Goal: Task Accomplishment & Management: Manage account settings

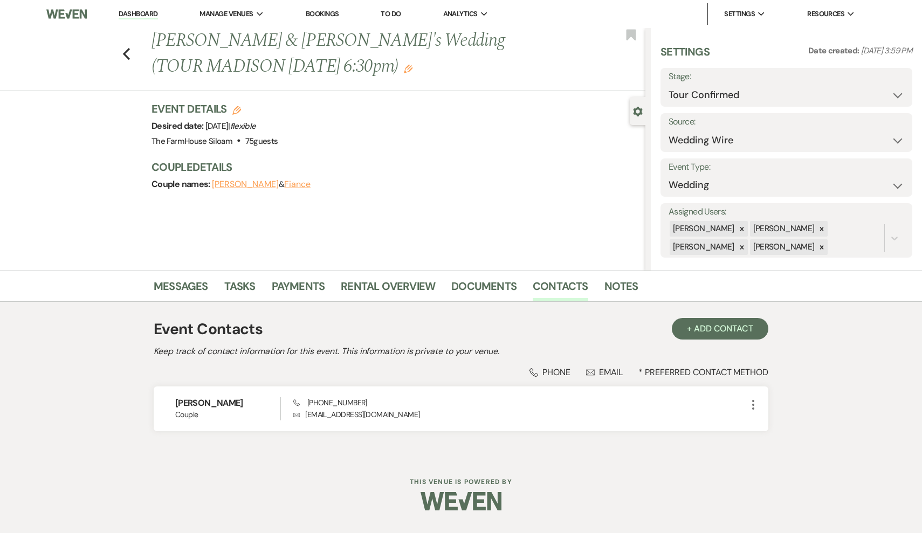
select select "4"
select select "3"
click at [126, 53] on icon "Previous" at bounding box center [126, 53] width 8 height 13
select select "4"
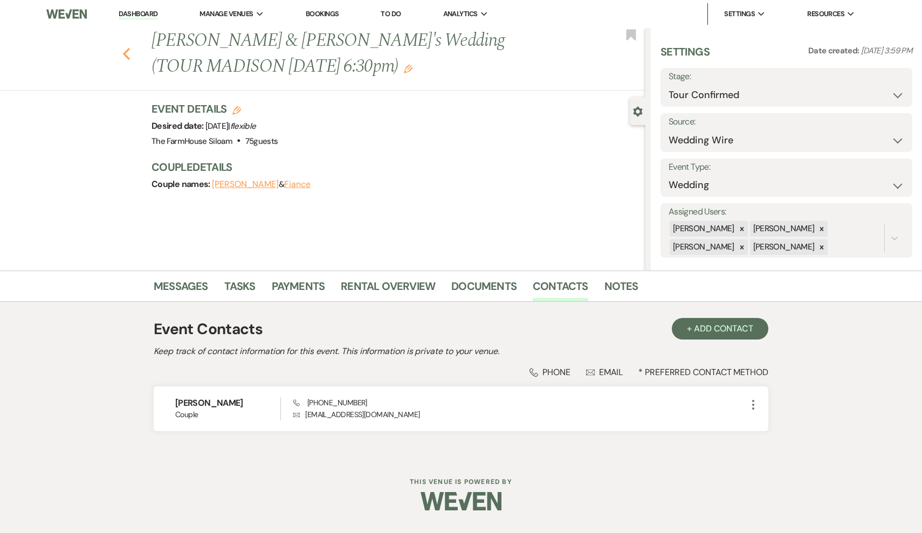
select select "4"
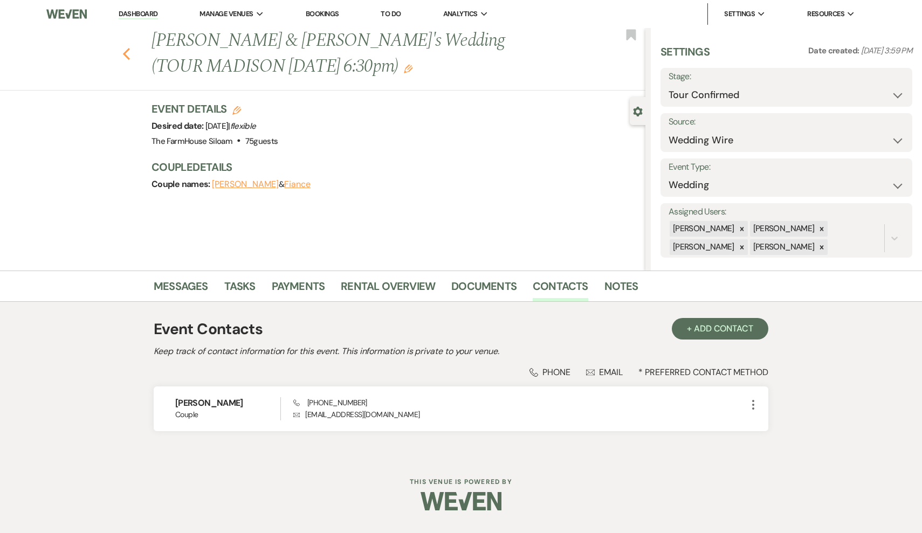
select select "4"
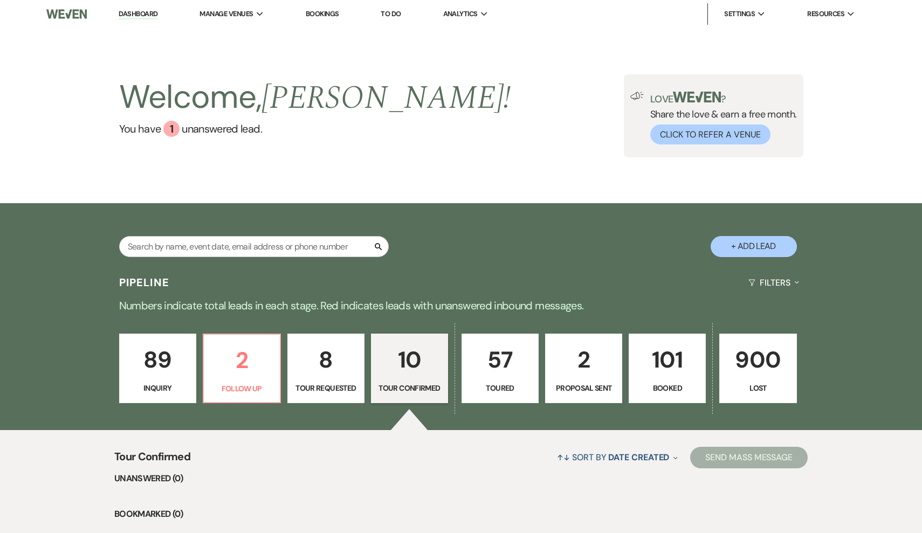
scroll to position [0, 0]
click at [494, 381] on link "57 Toured" at bounding box center [500, 369] width 77 height 70
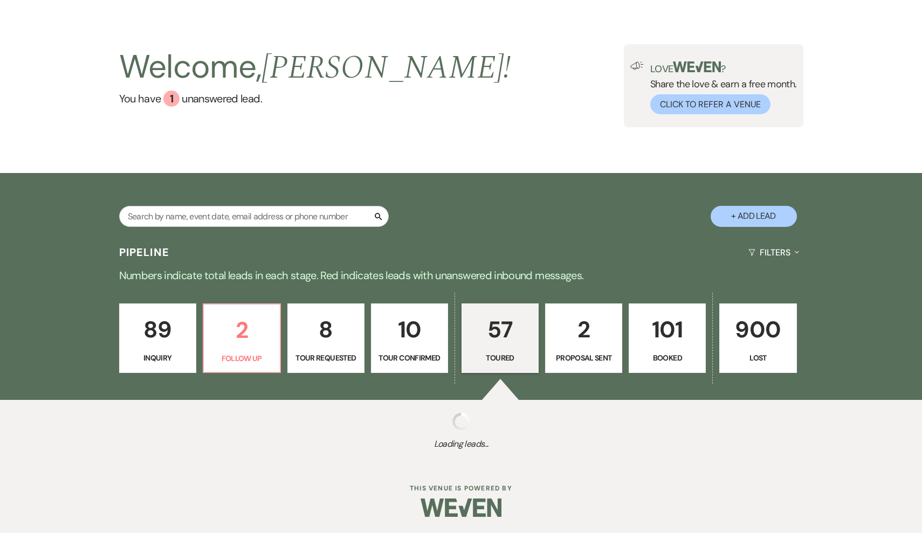
select select "5"
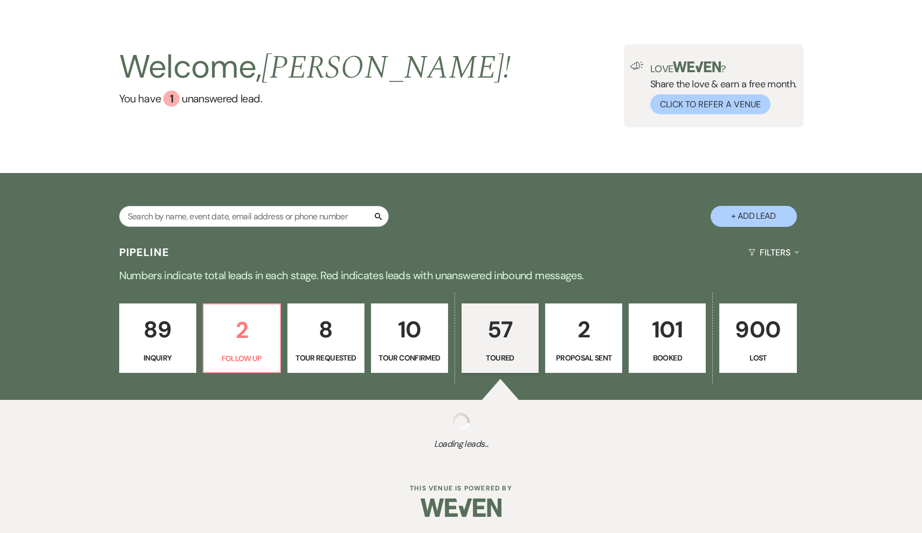
select select "5"
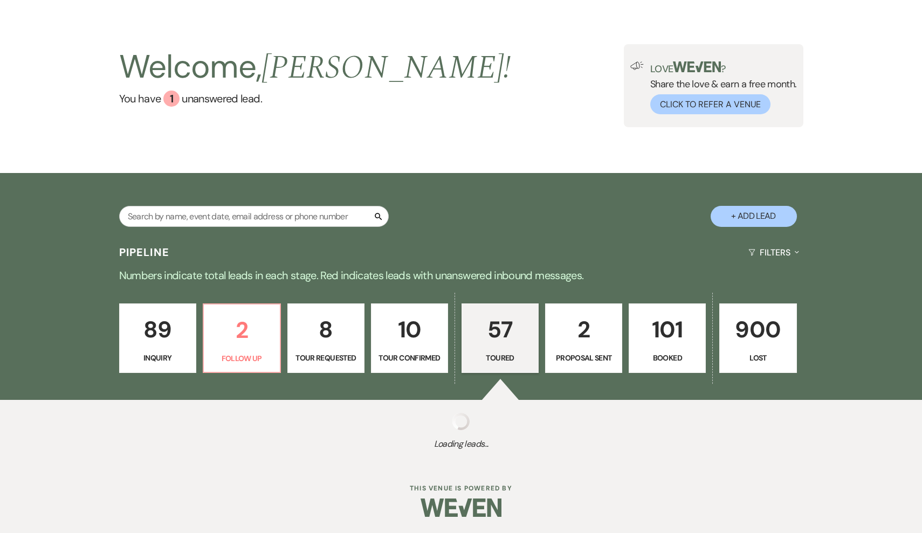
select select "5"
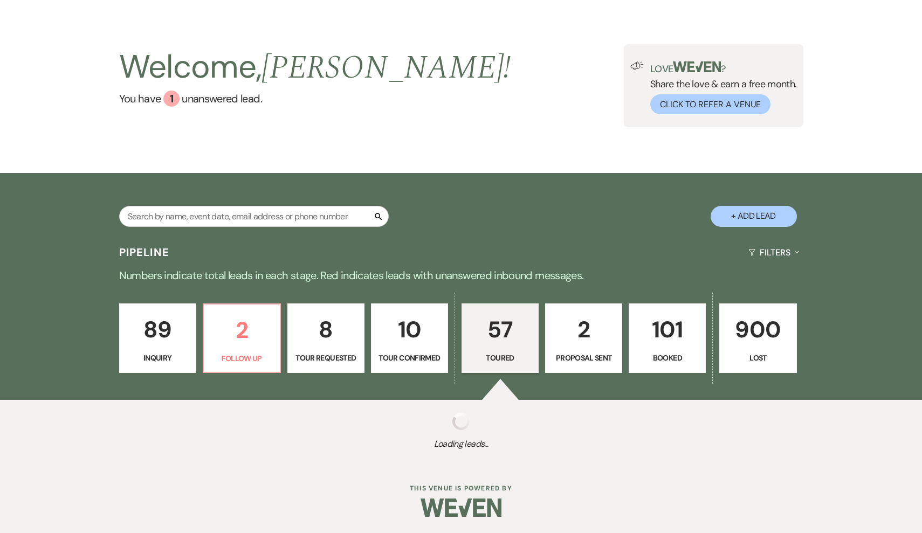
select select "5"
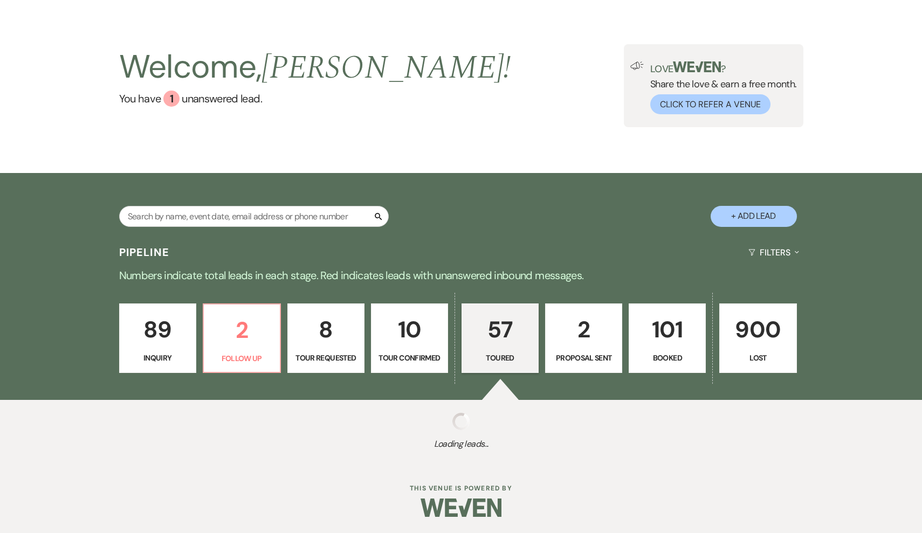
select select "5"
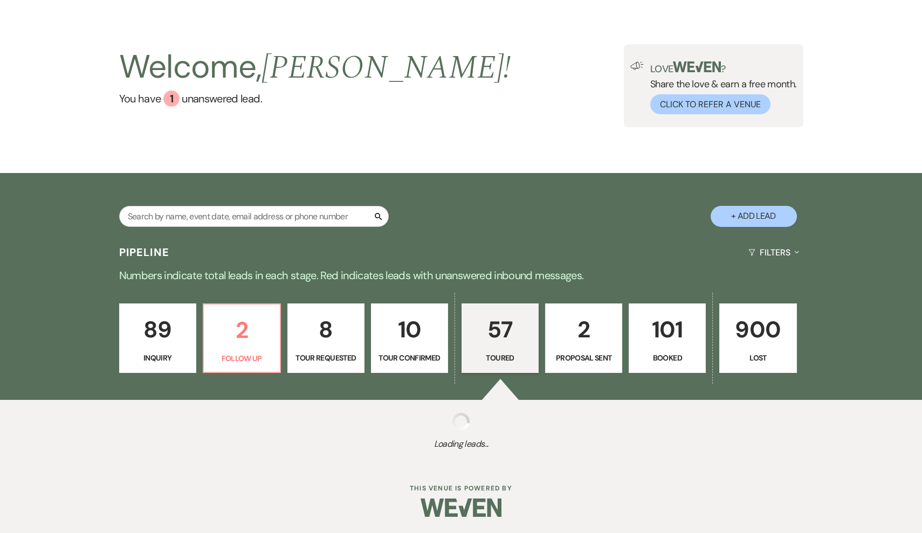
select select "5"
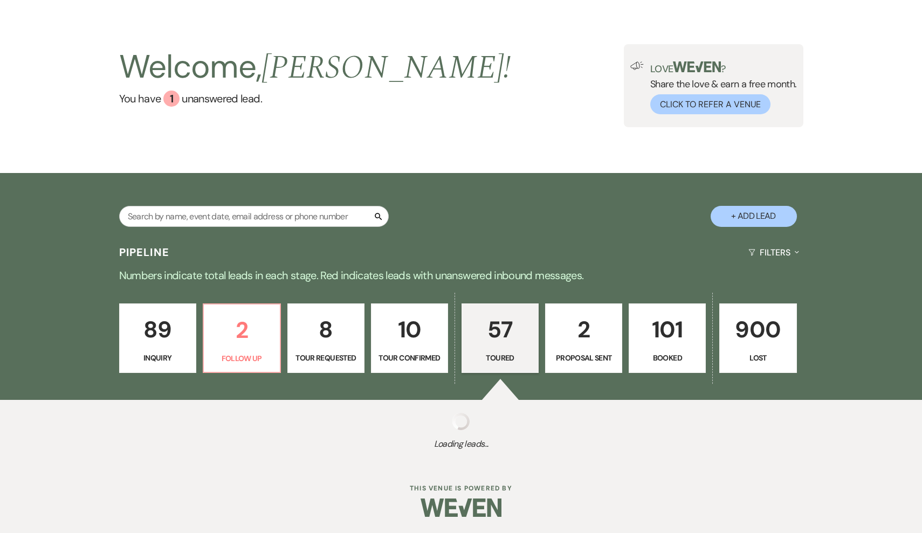
select select "5"
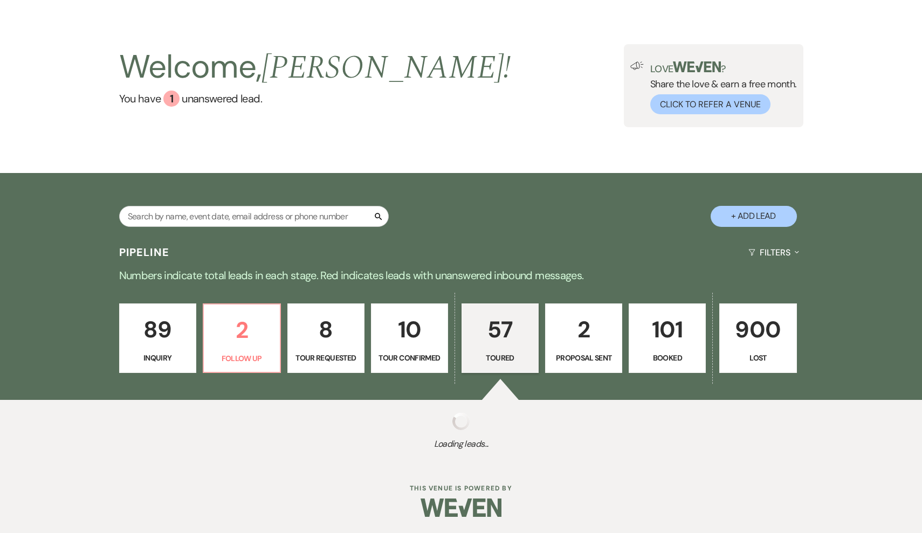
select select "5"
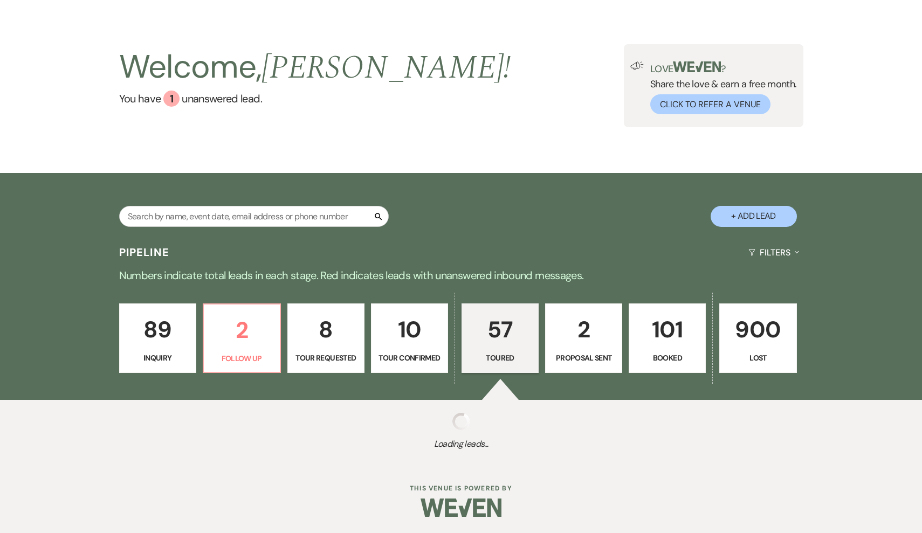
select select "5"
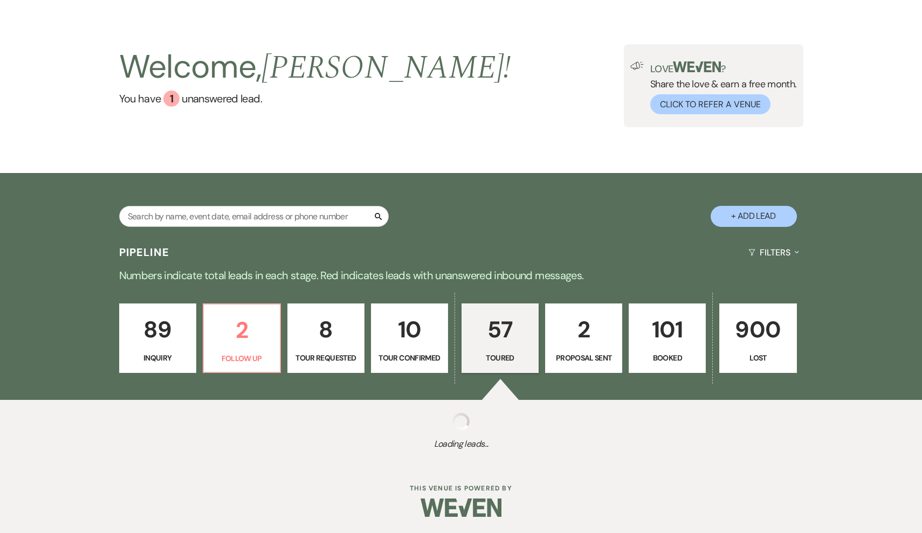
select select "5"
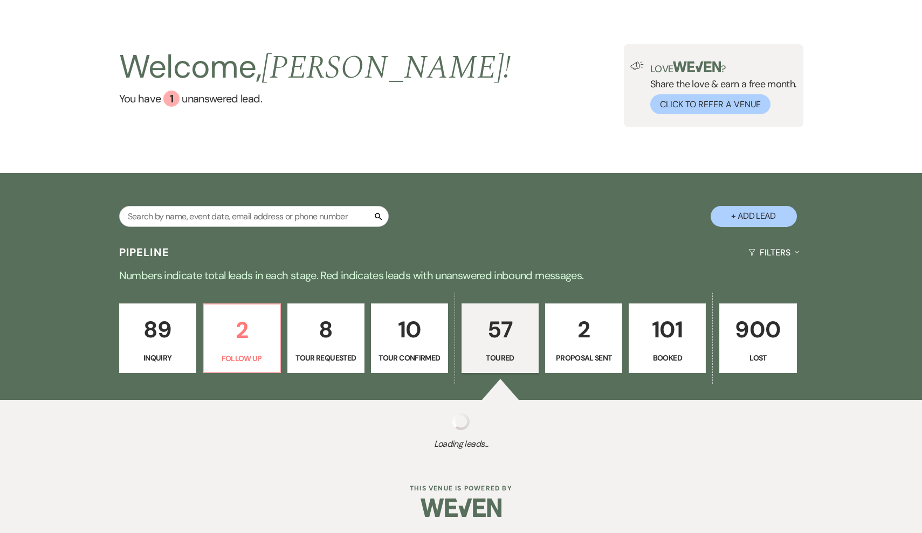
select select "5"
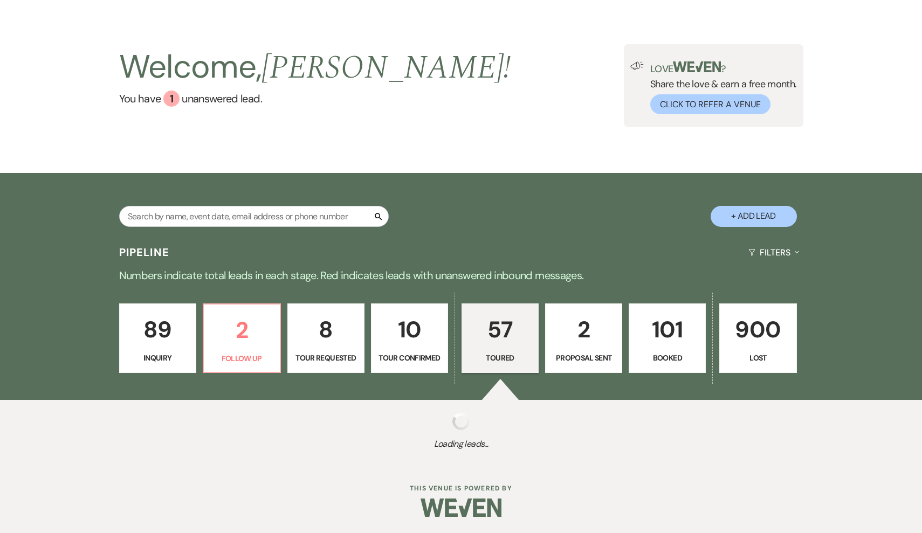
select select "5"
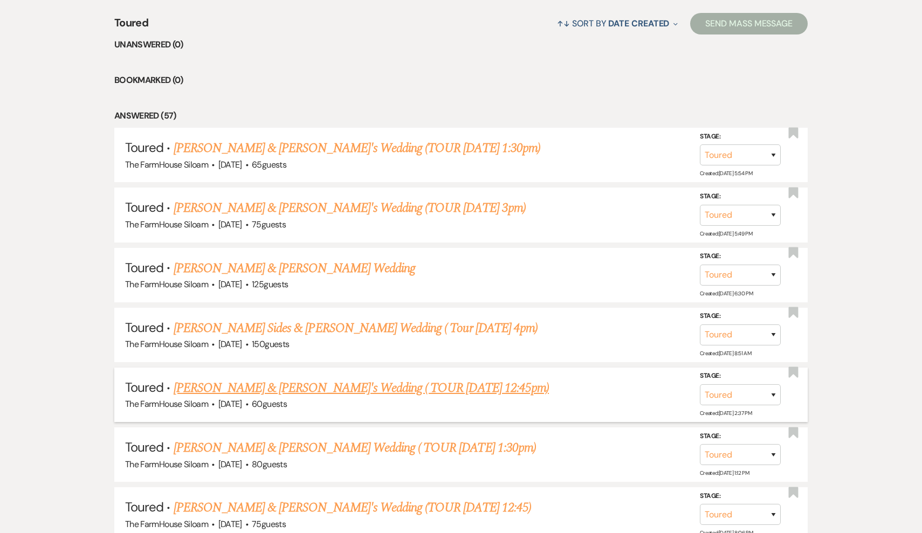
scroll to position [433, 0]
click at [282, 148] on link "[PERSON_NAME] & [PERSON_NAME]'s Wedding (TOUR [DATE] 1:30pm)" at bounding box center [357, 149] width 367 height 19
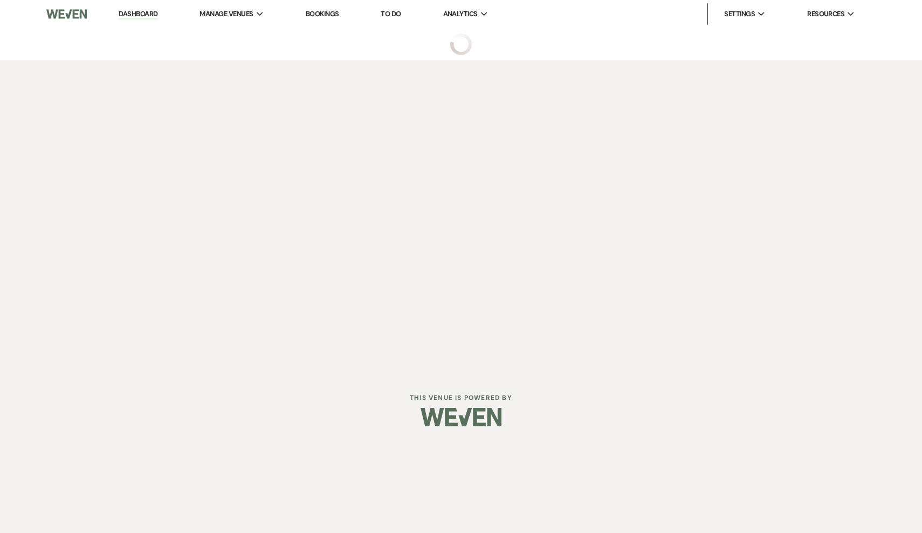
select select "5"
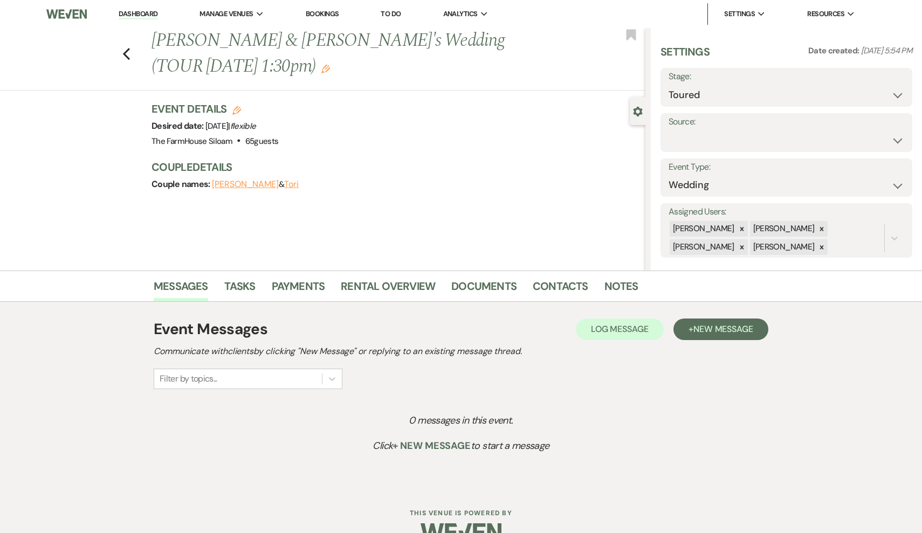
click at [236, 106] on icon "Edit" at bounding box center [236, 110] width 9 height 9
select select "468"
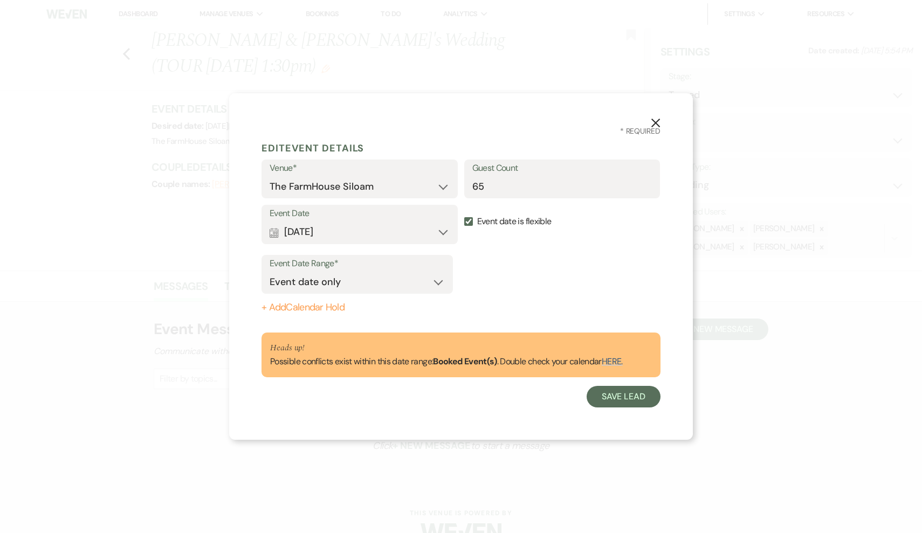
click at [370, 227] on button "Calendar [DATE] Expand" at bounding box center [360, 233] width 180 height 22
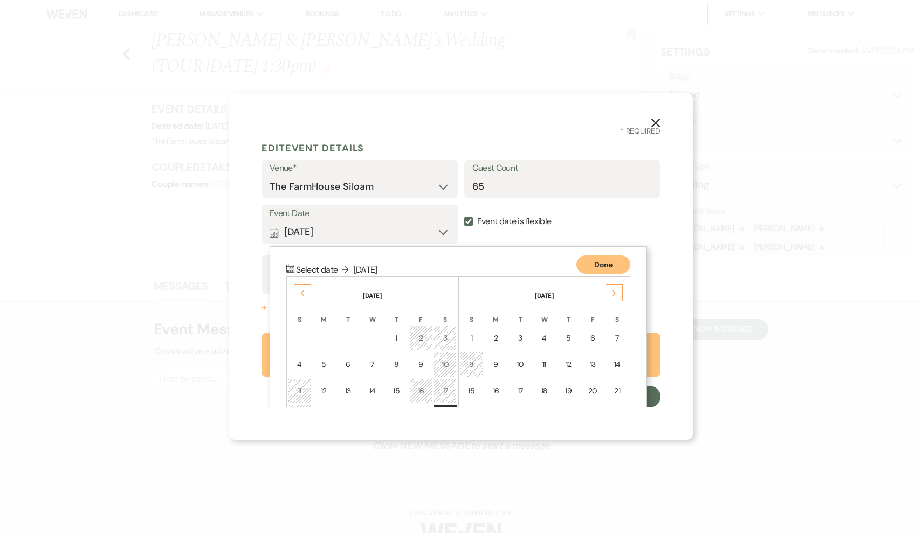
scroll to position [94, 0]
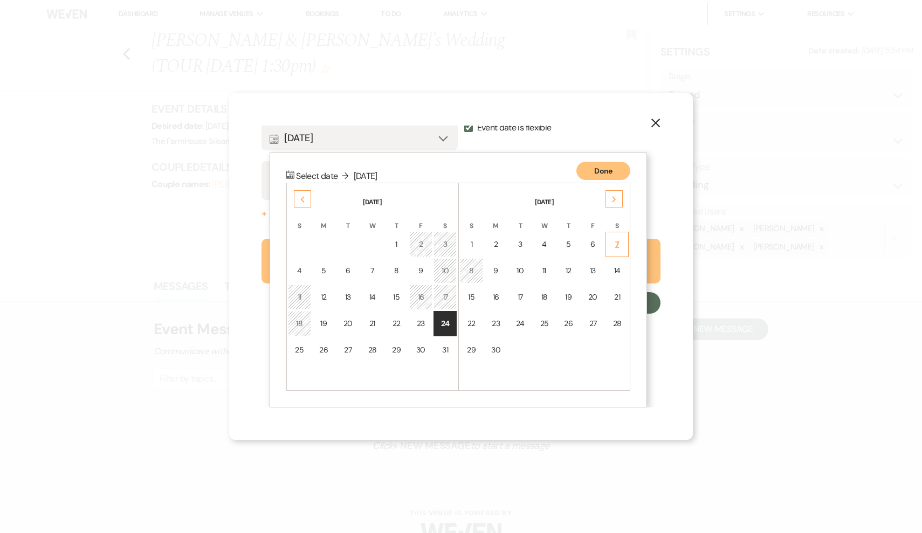
click at [619, 242] on div "7" at bounding box center [617, 244] width 9 height 11
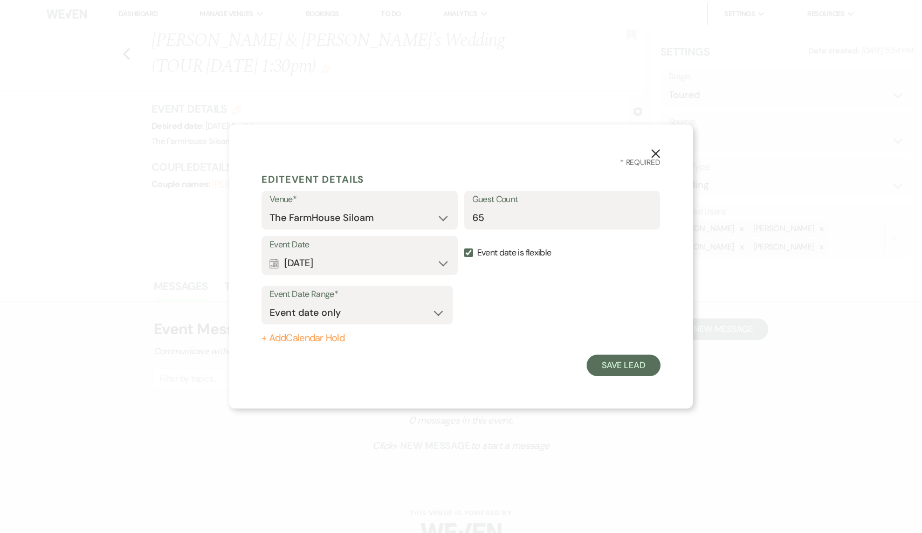
click at [467, 253] on input "Event date is flexible" at bounding box center [468, 253] width 9 height 9
checkbox input "false"
click at [636, 360] on button "Save Lead" at bounding box center [624, 366] width 74 height 22
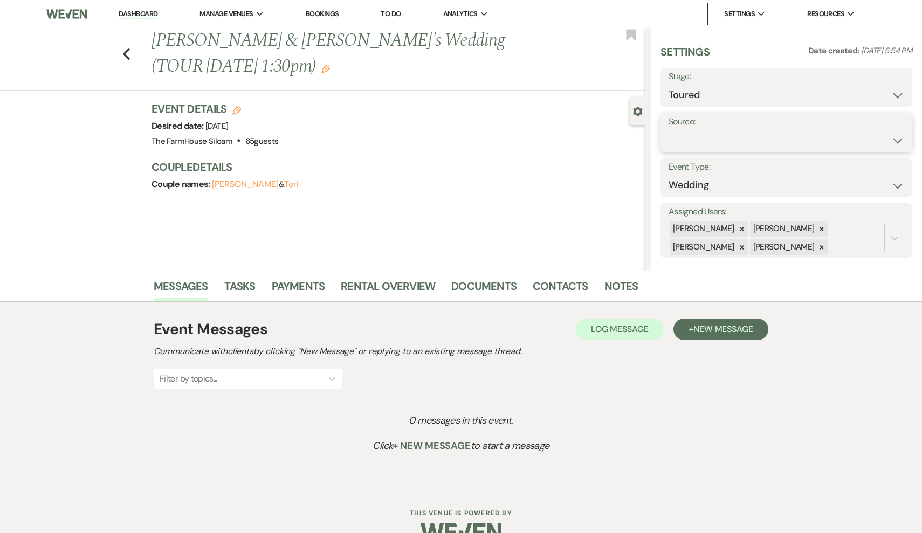
select select "17"
click at [869, 135] on button "Save" at bounding box center [879, 133] width 68 height 22
click at [129, 47] on icon "Previous" at bounding box center [126, 53] width 8 height 13
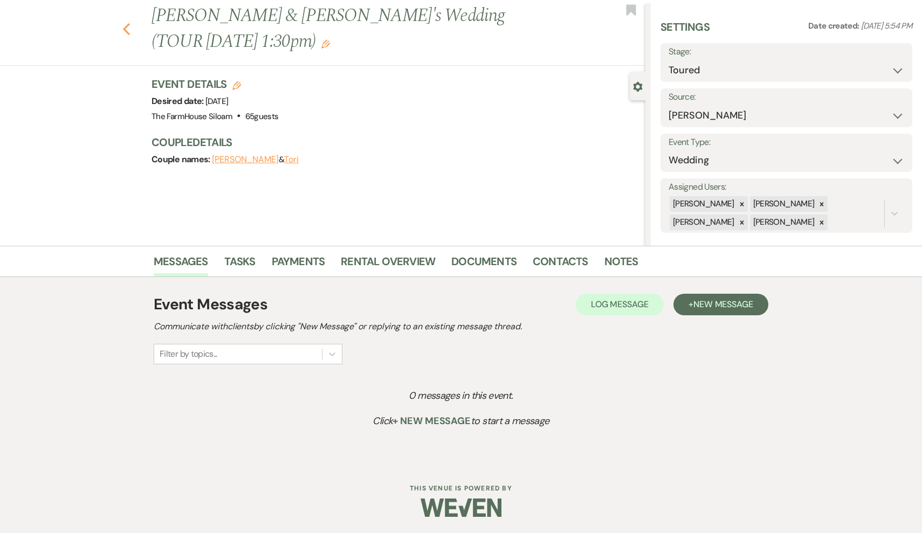
select select "5"
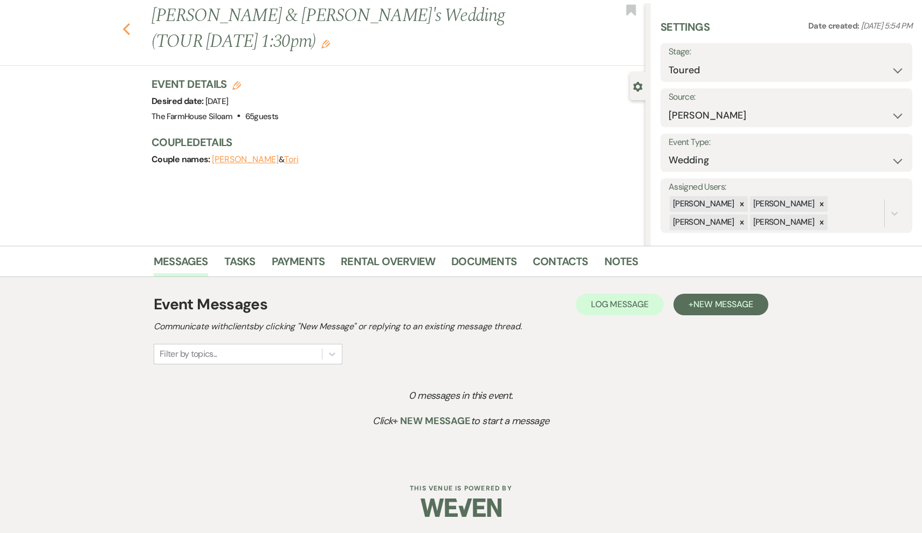
select select "5"
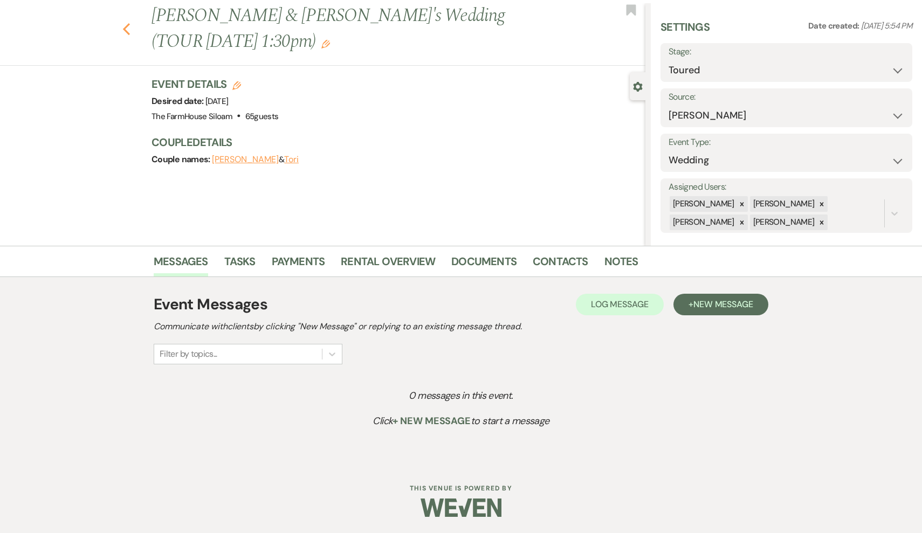
select select "5"
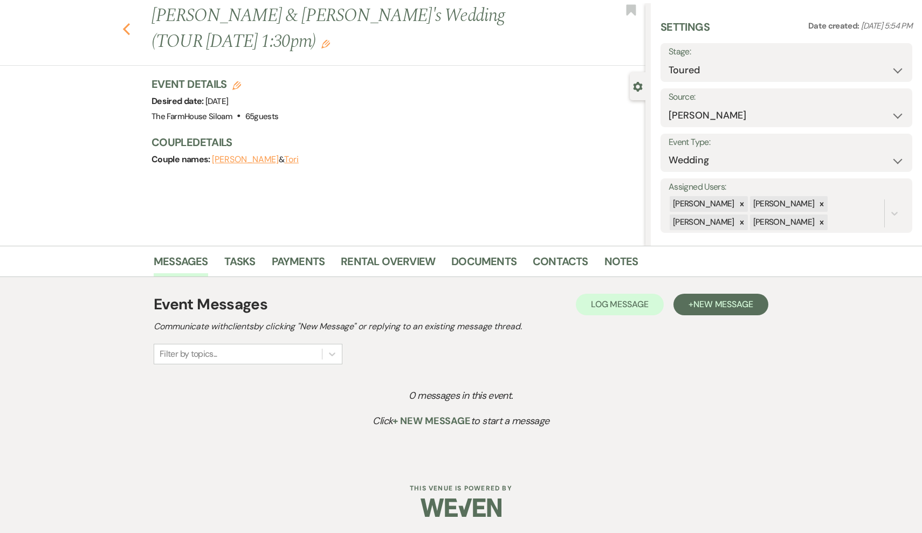
select select "5"
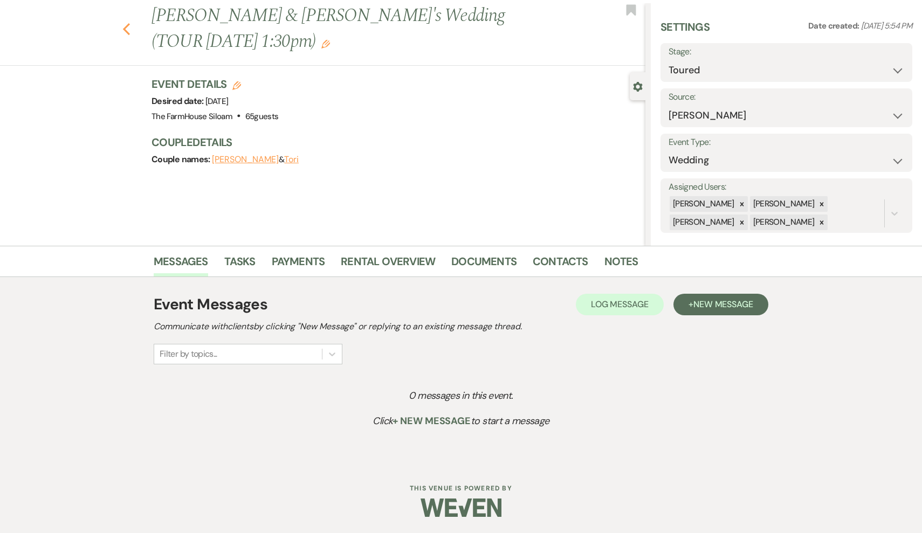
select select "5"
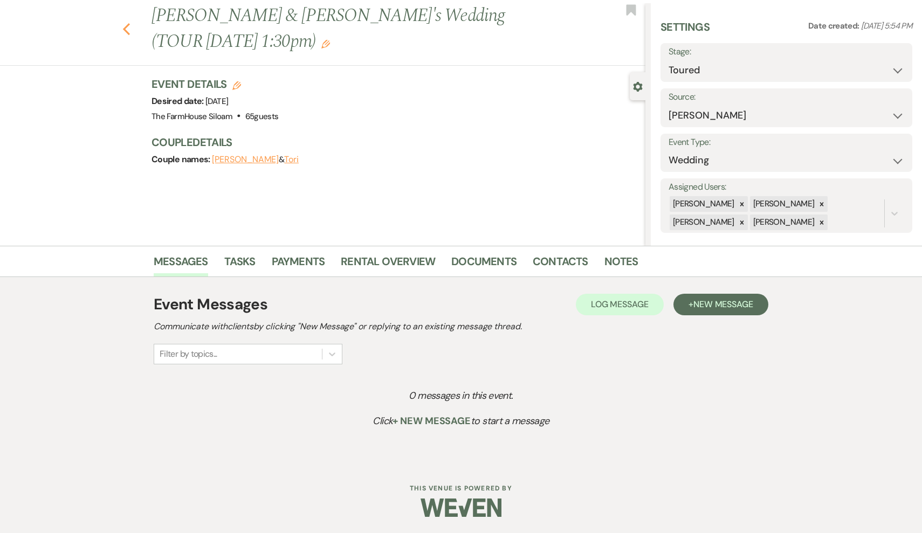
select select "5"
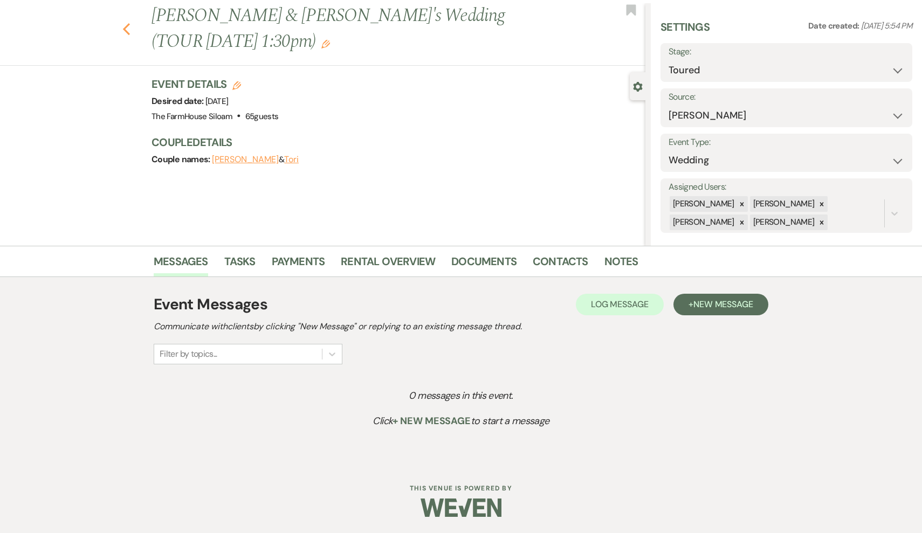
select select "5"
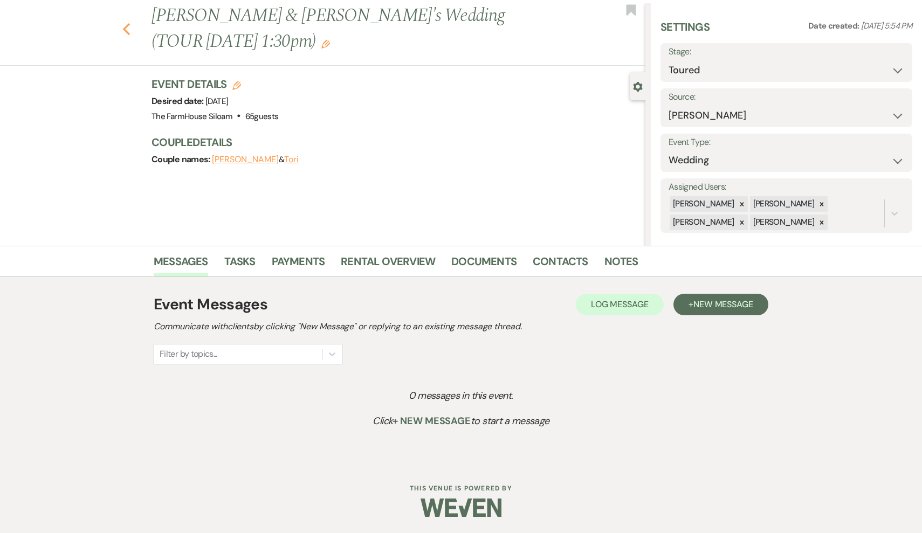
select select "5"
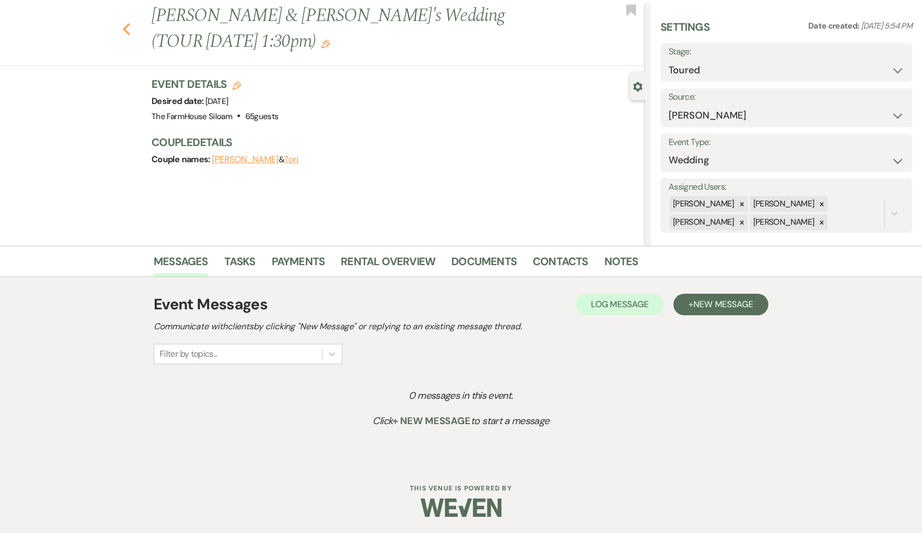
select select "5"
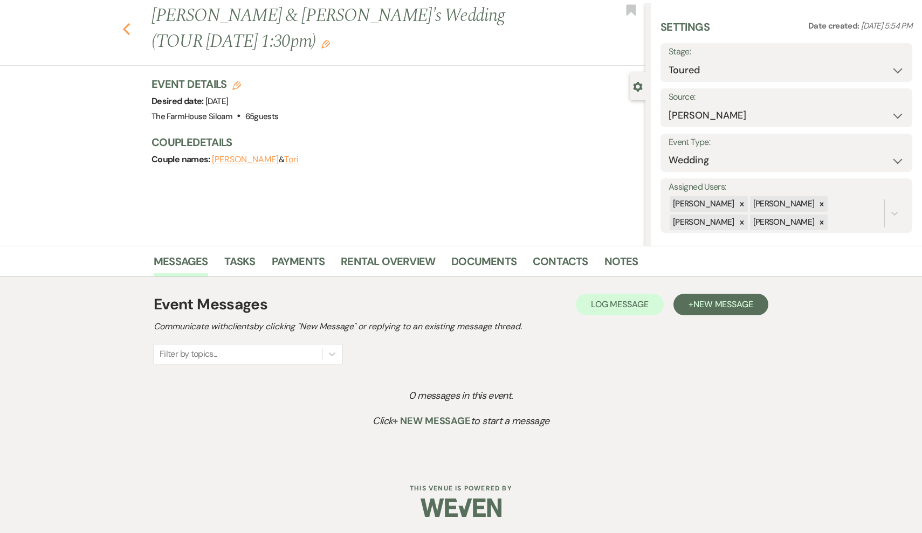
select select "5"
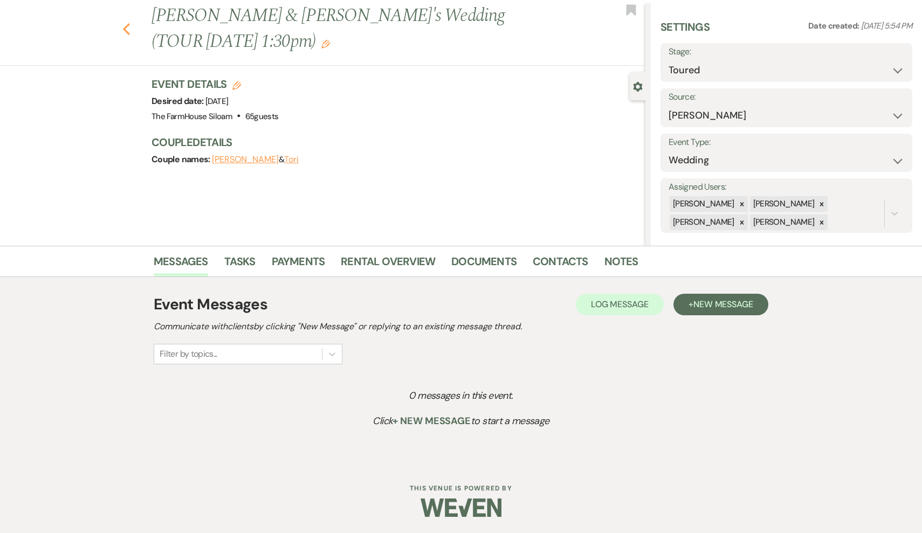
select select "5"
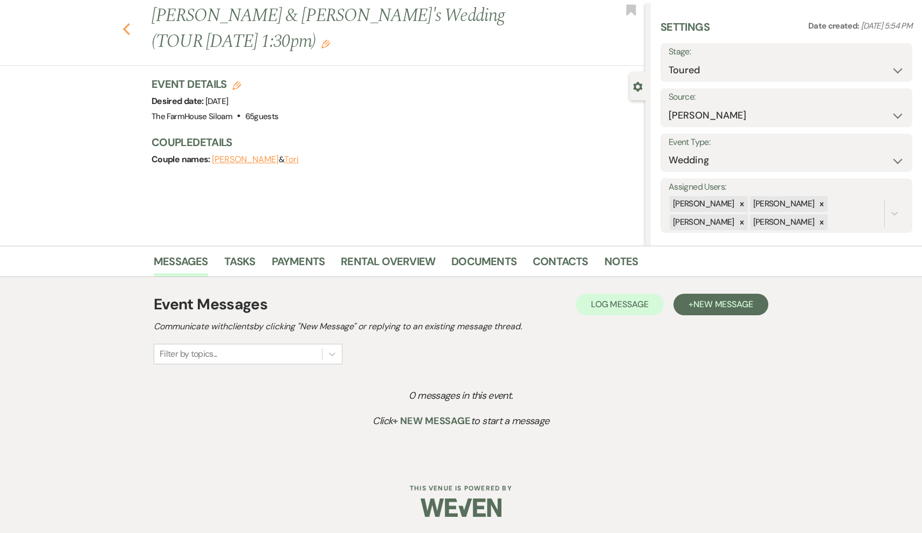
select select "5"
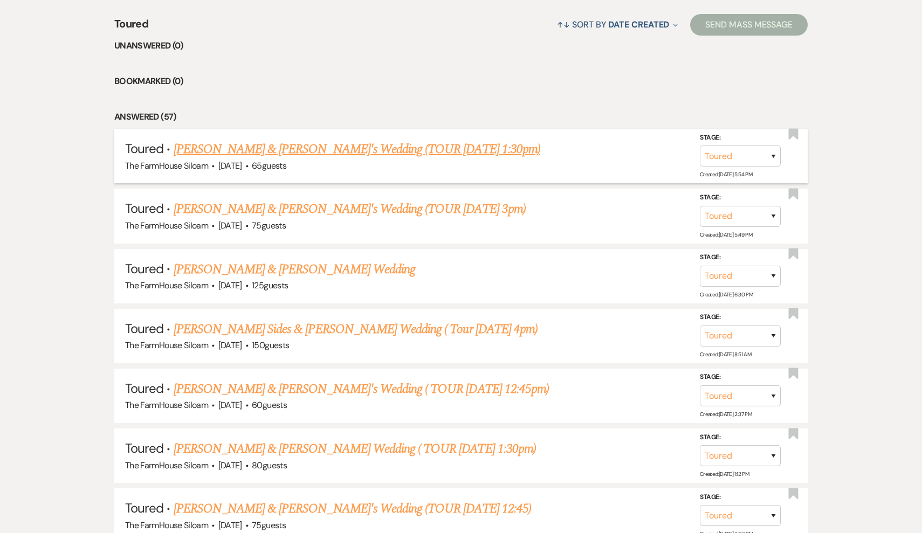
click at [245, 148] on link "[PERSON_NAME] & [PERSON_NAME]'s Wedding (TOUR [DATE] 1:30pm)" at bounding box center [357, 149] width 367 height 19
select select "5"
select select "17"
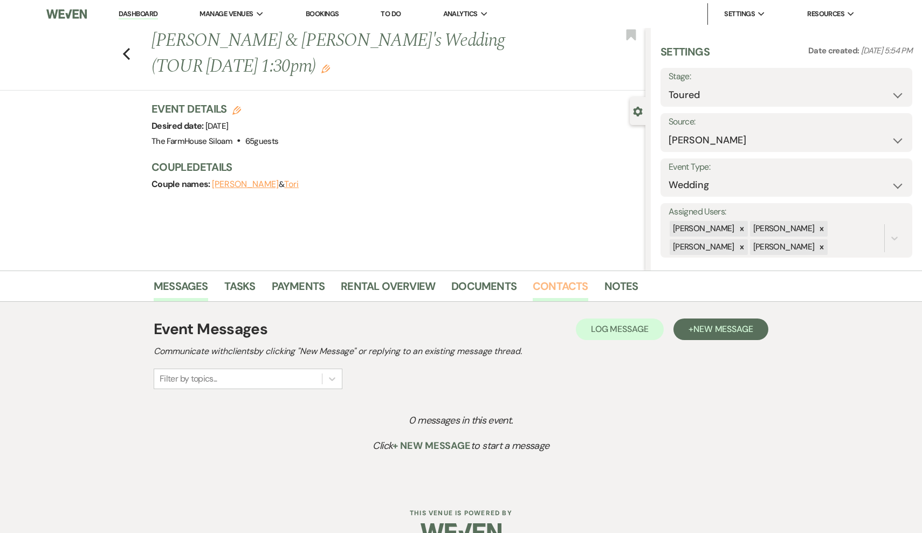
click at [553, 286] on link "Contacts" at bounding box center [561, 290] width 56 height 24
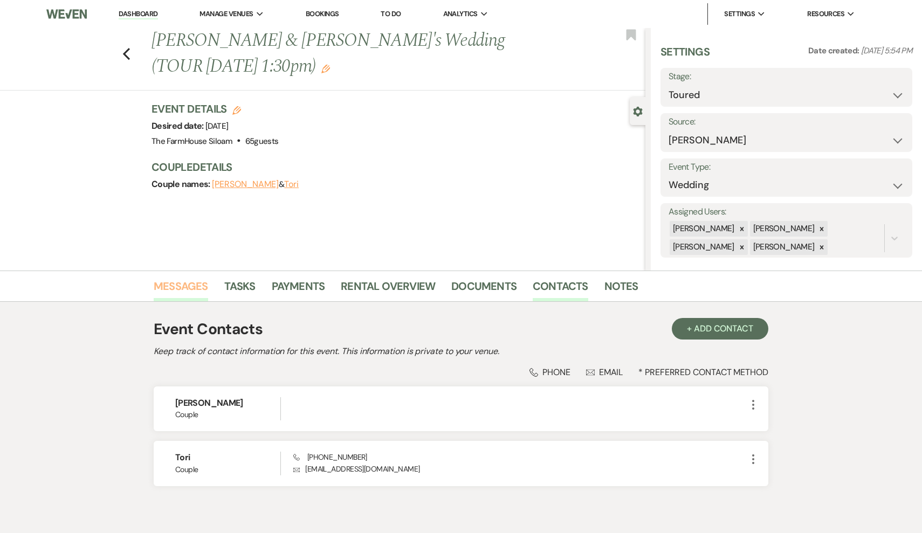
click at [193, 286] on link "Messages" at bounding box center [181, 290] width 54 height 24
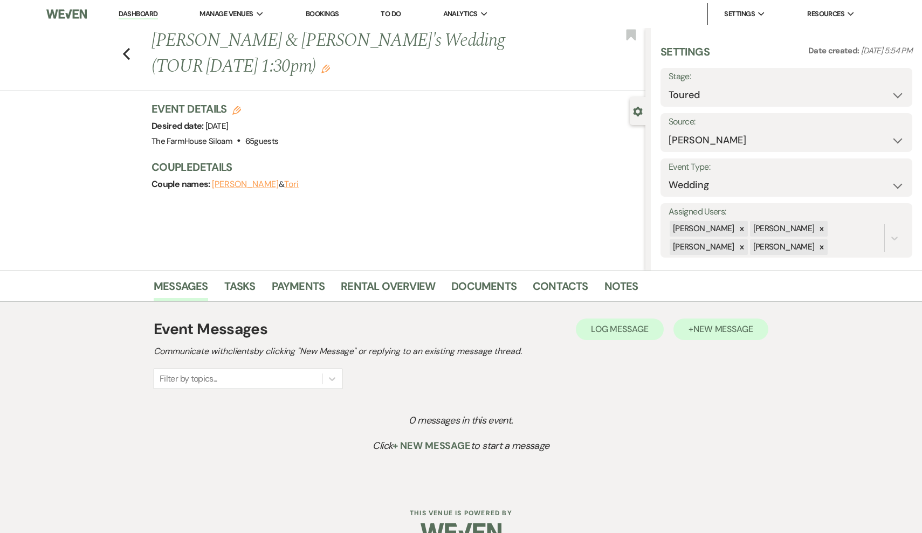
click at [732, 331] on span "New Message" at bounding box center [724, 329] width 60 height 11
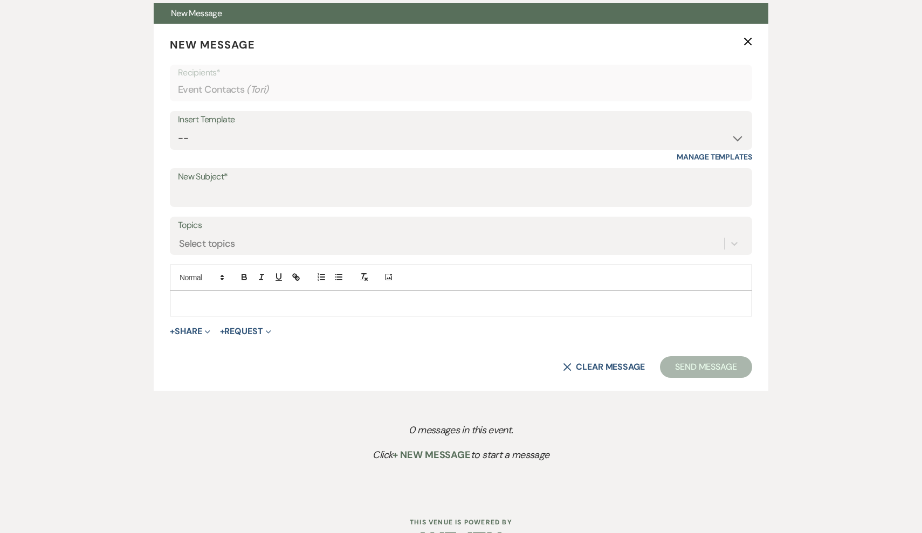
scroll to position [401, 0]
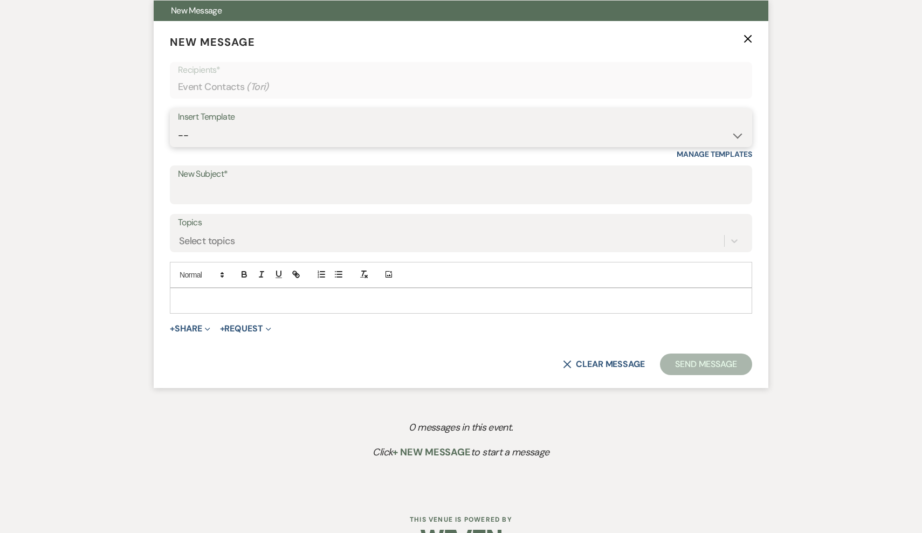
select select "175"
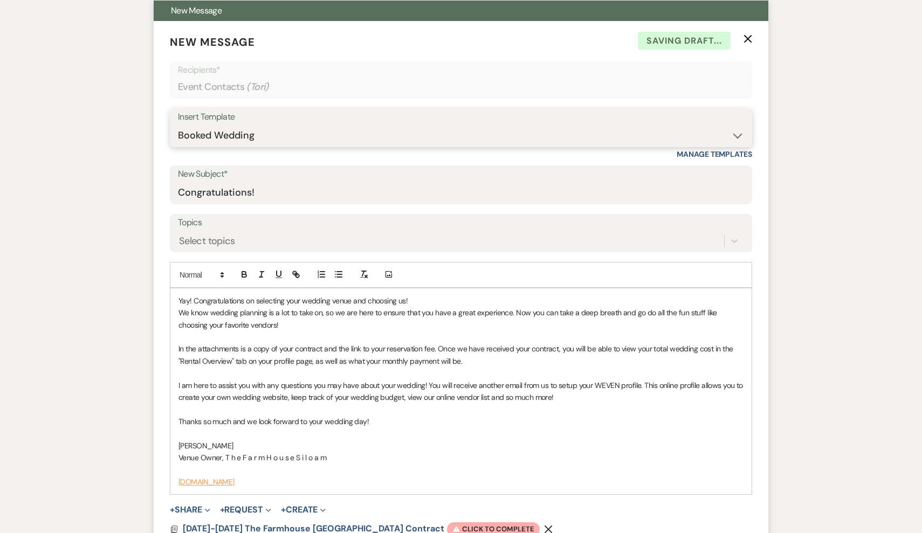
type input "Congratulations!"
click at [179, 299] on p "Yay! Congratulations on selecting your wedding venue and choosing us!" at bounding box center [461, 301] width 565 height 12
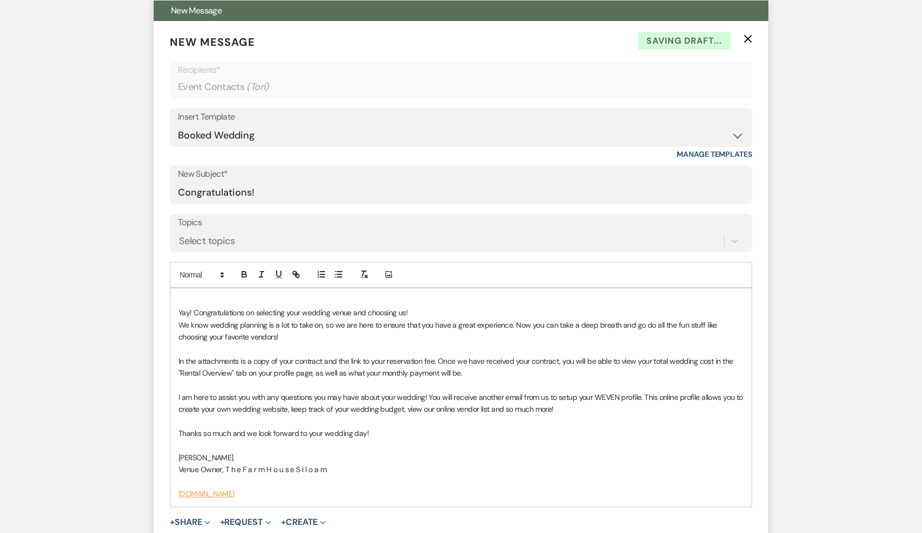
click at [184, 291] on div "Yay! Congratulations on selecting your wedding venue and choosing us! We know w…" at bounding box center [460, 398] width 581 height 218
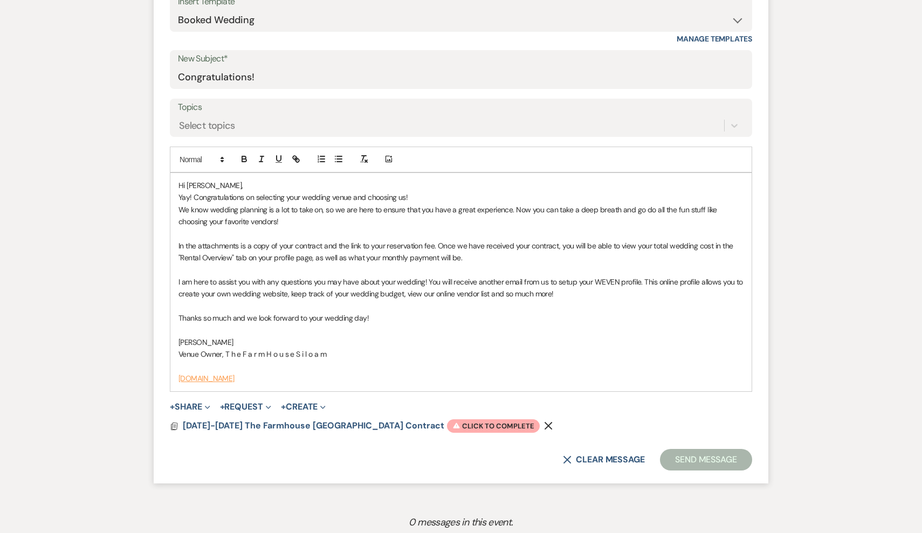
scroll to position [522, 0]
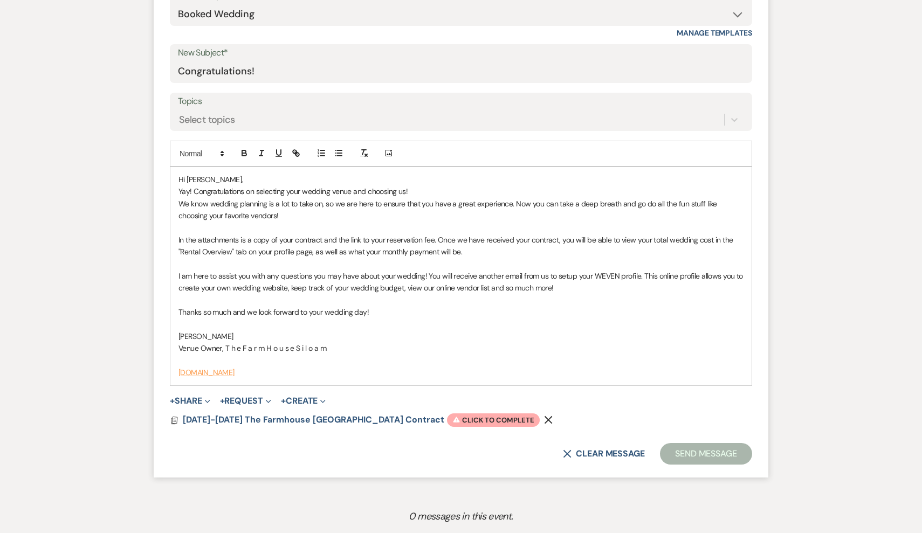
click at [575, 284] on p "I am here to assist you with any questions you may have about your wedding! You…" at bounding box center [461, 282] width 565 height 24
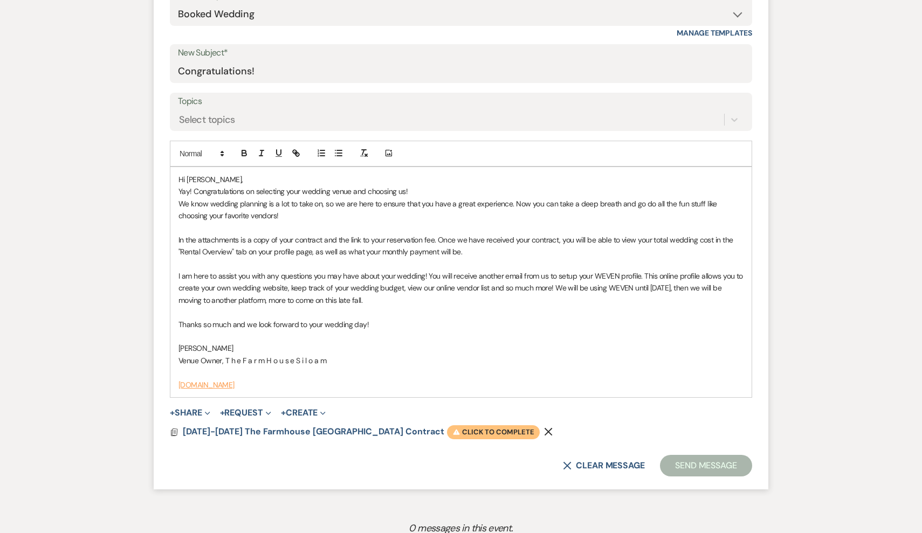
click at [472, 427] on span "Warning Click to complete" at bounding box center [493, 433] width 93 height 14
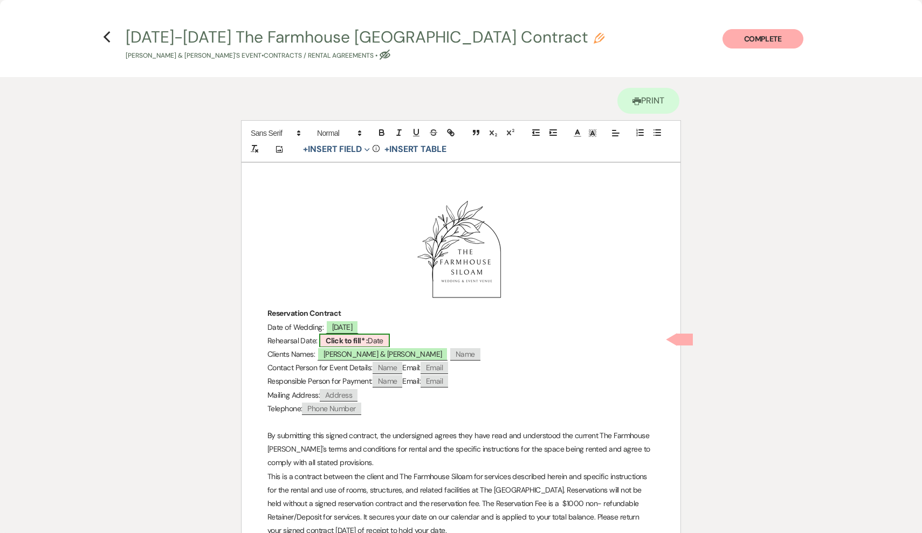
click at [341, 341] on b "Click to fill* :" at bounding box center [347, 341] width 42 height 10
select select "owner"
select select "Date"
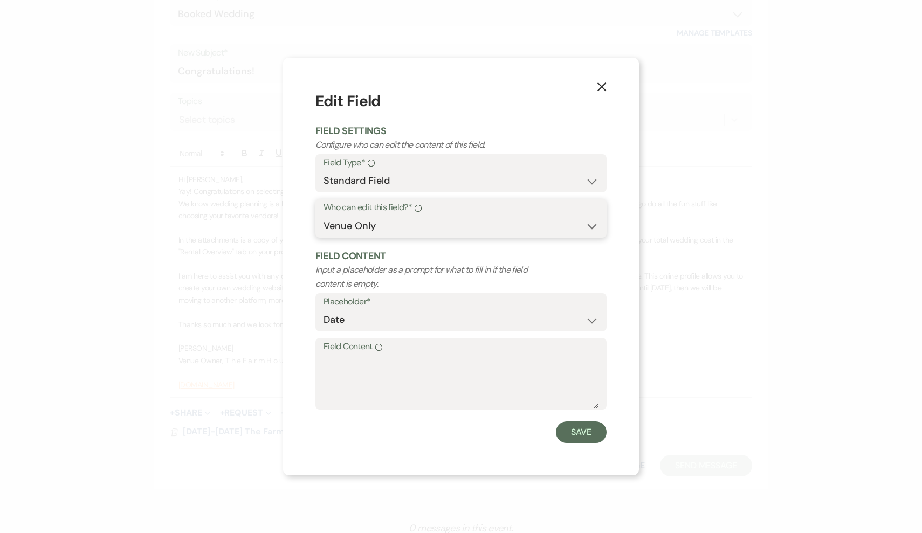
select select "clientAndOwner"
click at [352, 360] on textarea "Field Content Info" at bounding box center [461, 382] width 275 height 54
type textarea "[DATE]"
click at [587, 427] on button "Save" at bounding box center [581, 433] width 51 height 22
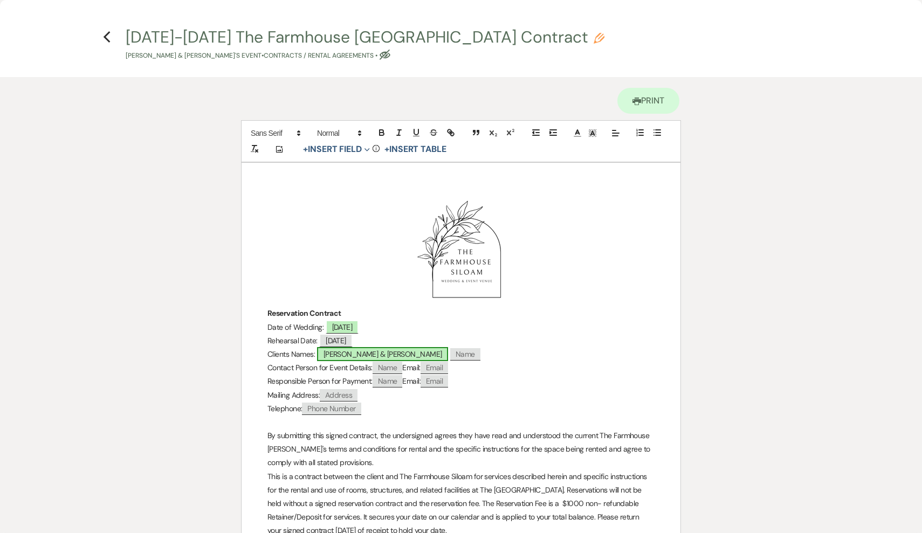
click at [353, 351] on span "[PERSON_NAME] & [PERSON_NAME]" at bounding box center [383, 354] width 132 height 14
select select "smartCustomField"
select select "owner"
select select "{{clientNames}}"
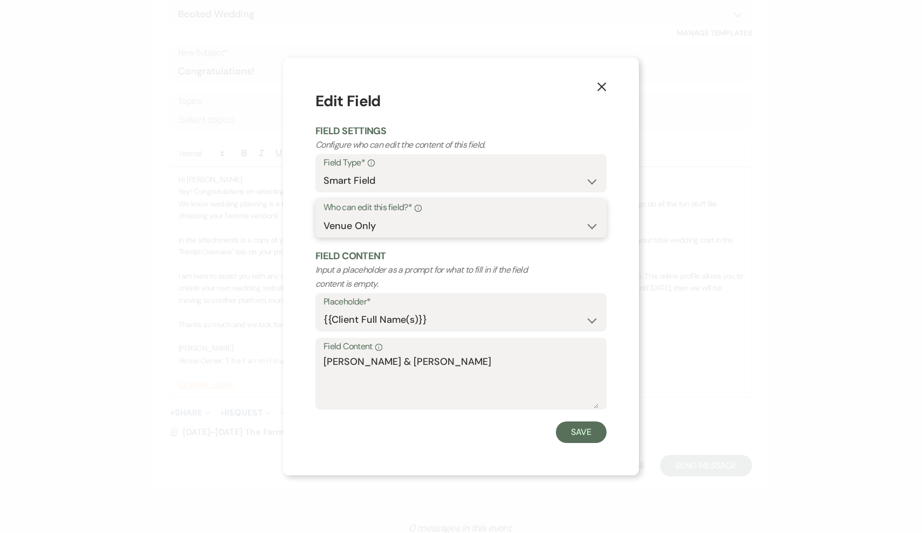
select select "clientAndOwner"
click at [399, 360] on textarea "[PERSON_NAME] & [PERSON_NAME]" at bounding box center [461, 382] width 275 height 54
drag, startPoint x: 399, startPoint y: 360, endPoint x: 312, endPoint y: 370, distance: 87.4
click at [312, 370] on div "X Edit Field Field Settings Configure who can edit the content of this field. F…" at bounding box center [461, 267] width 356 height 418
drag, startPoint x: 386, startPoint y: 361, endPoint x: 306, endPoint y: 359, distance: 79.3
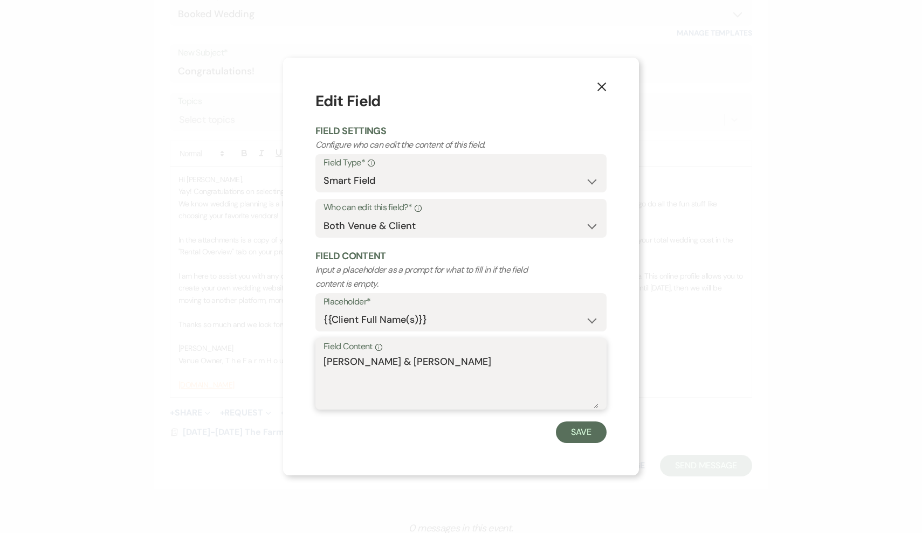
click at [306, 359] on div "X Edit Field Field Settings Configure who can edit the content of this field. F…" at bounding box center [461, 267] width 356 height 418
type textarea "Tori"
click at [588, 431] on button "Save" at bounding box center [581, 433] width 51 height 22
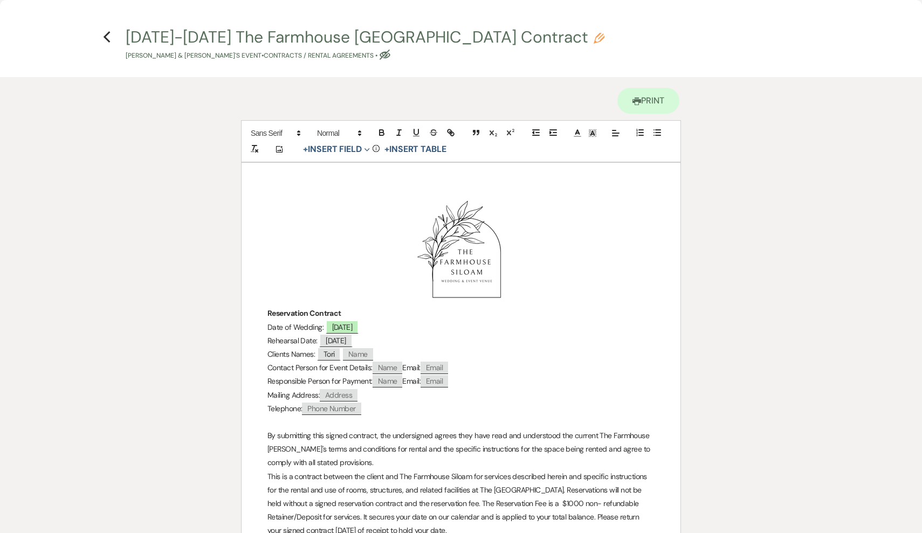
click at [366, 355] on span "Name" at bounding box center [358, 354] width 30 height 12
select select "client"
select select "Name"
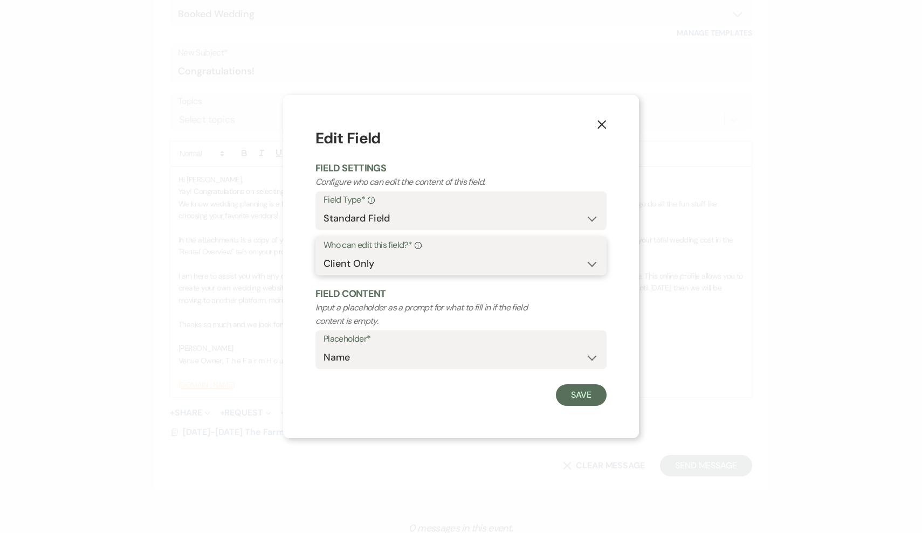
select select "clientAndOwner"
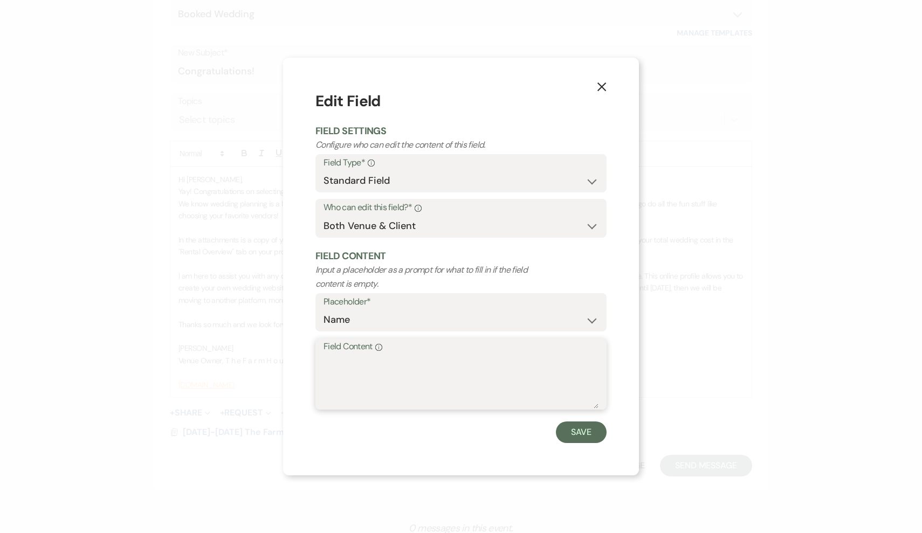
click at [367, 360] on textarea "Field Content Info" at bounding box center [461, 382] width 275 height 54
type textarea "[PERSON_NAME]"
click at [596, 431] on button "Save" at bounding box center [581, 433] width 51 height 22
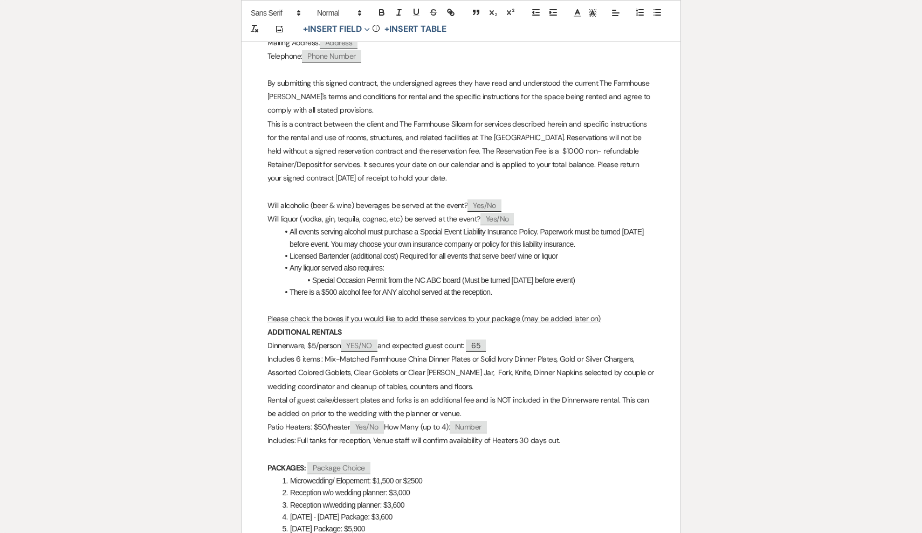
scroll to position [354, 0]
click at [365, 340] on span "YES/NO" at bounding box center [359, 344] width 37 height 12
select select "client"
select select "custom_placeholder"
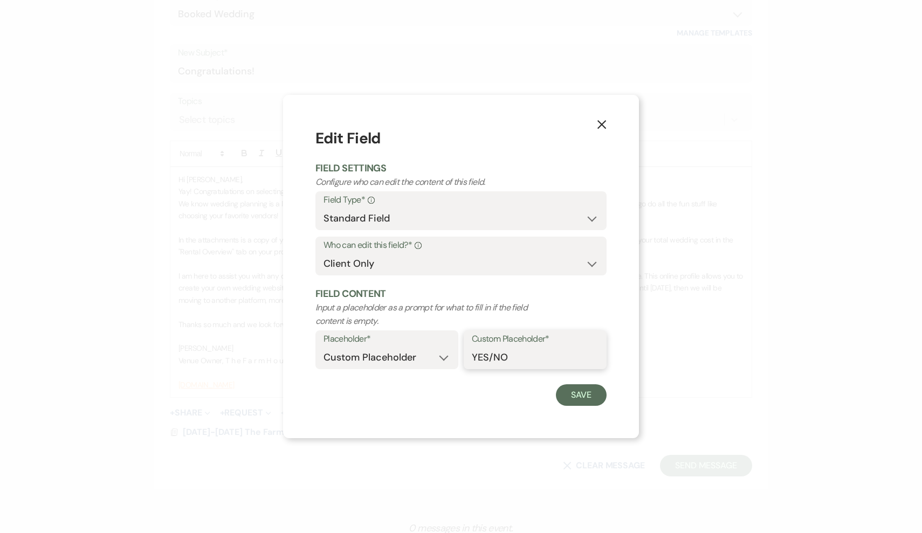
click at [517, 361] on input "YES/NO" at bounding box center [535, 357] width 127 height 21
type input "YES/NO/TBD"
click at [579, 394] on button "Save" at bounding box center [581, 396] width 51 height 22
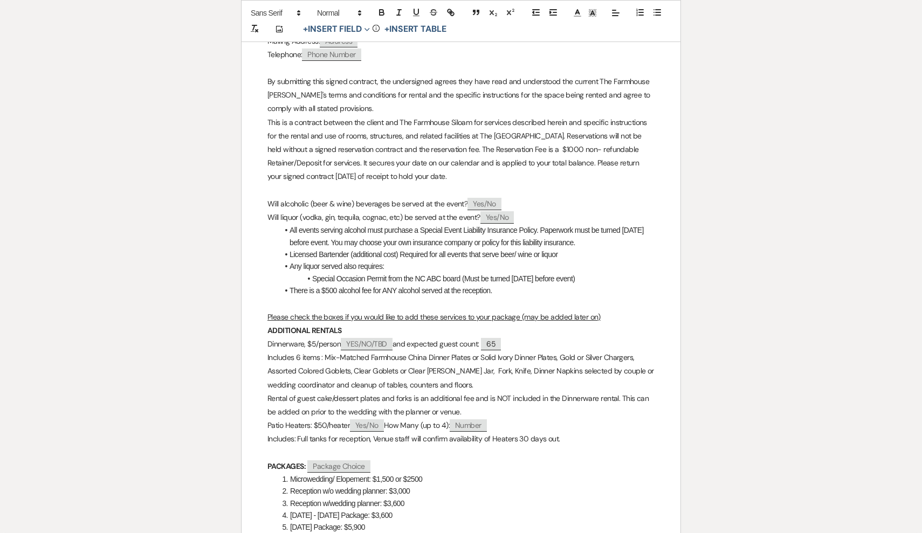
click at [358, 341] on span "YES/NO/TBD" at bounding box center [366, 344] width 51 height 12
select select "client"
select select "custom_placeholder"
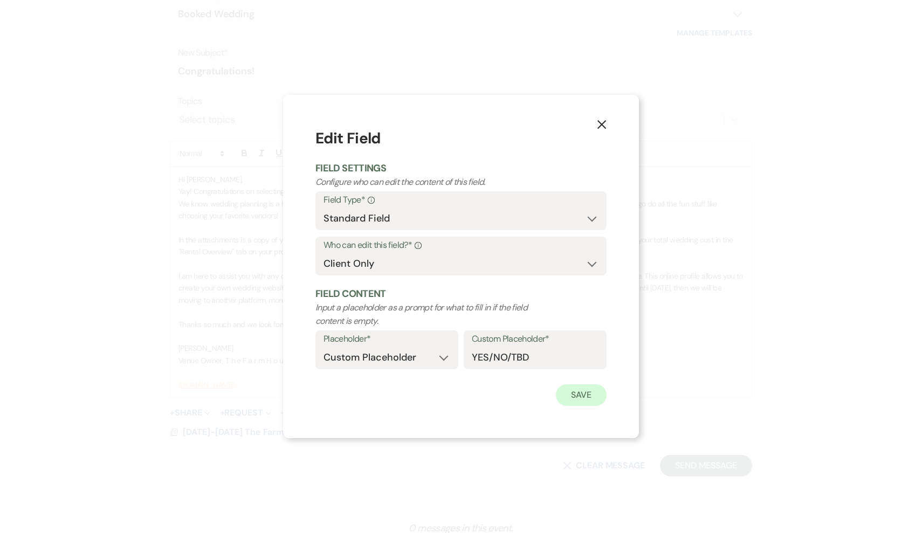
click at [591, 396] on button "Save" at bounding box center [581, 396] width 51 height 22
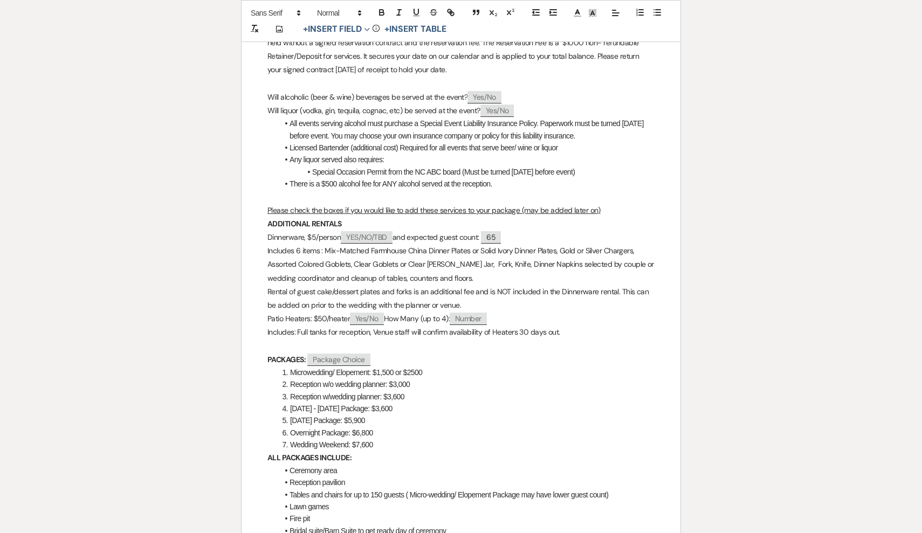
scroll to position [462, 0]
click at [337, 353] on span "Package Choice" at bounding box center [338, 359] width 63 height 12
select select "client"
select select "custom_placeholder"
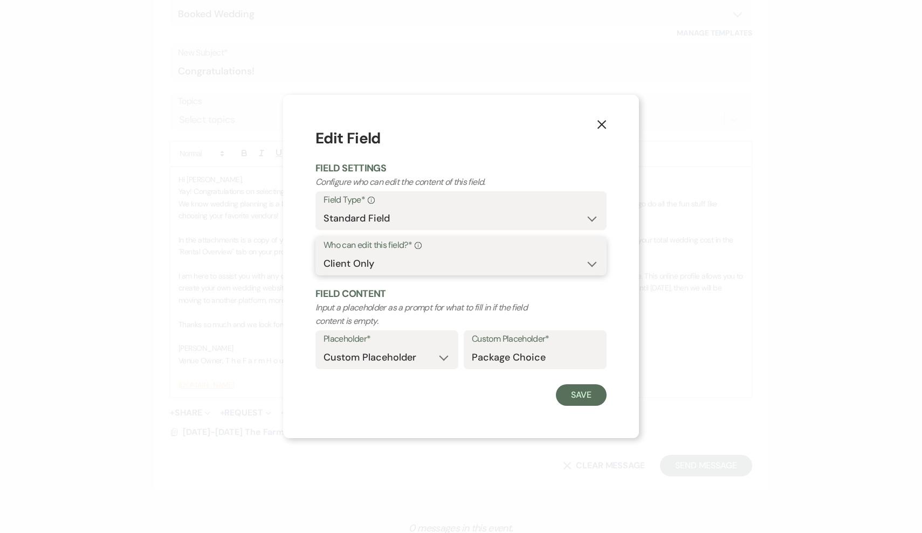
select select "clientAndOwner"
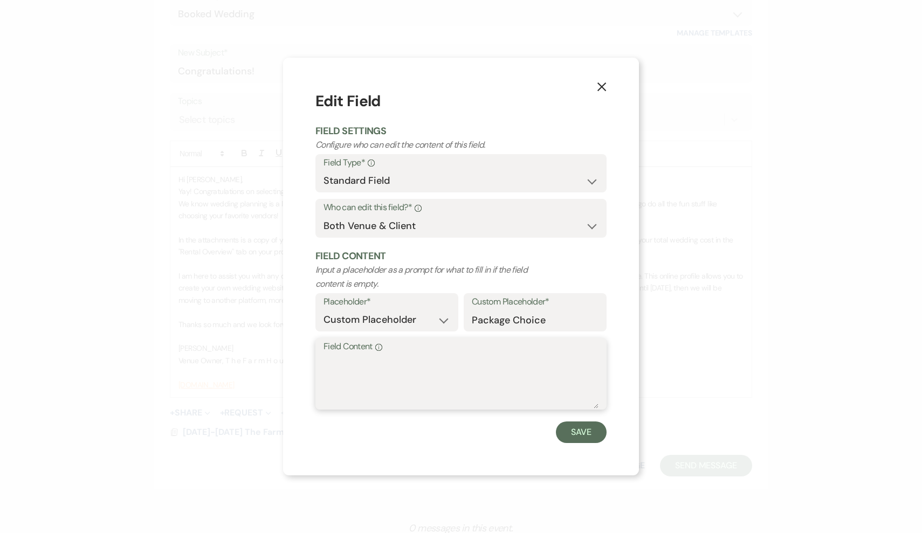
click at [363, 375] on textarea "Field Content Info" at bounding box center [461, 382] width 275 height 54
type textarea "6. Brides and Breakfast Overnight"
click at [587, 431] on button "Save" at bounding box center [581, 433] width 51 height 22
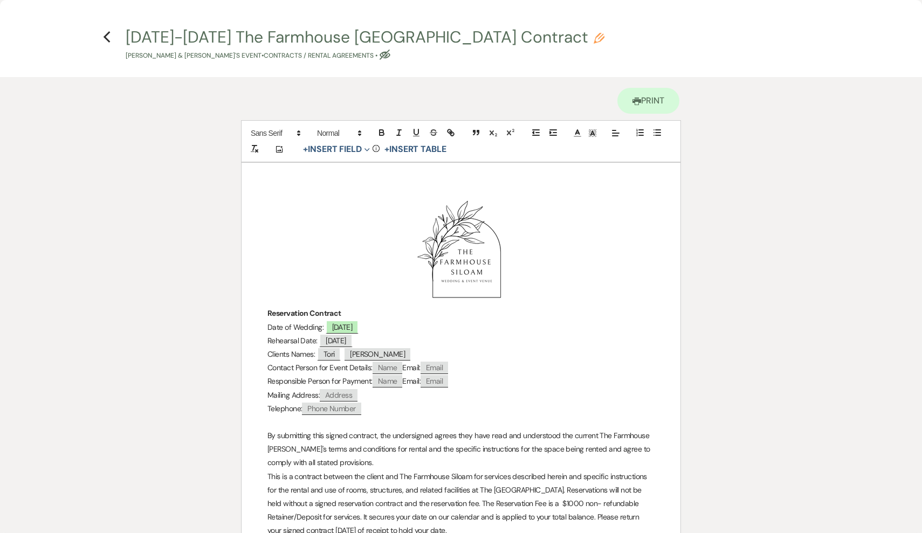
scroll to position [0, 0]
click at [106, 39] on use "button" at bounding box center [106, 37] width 7 height 12
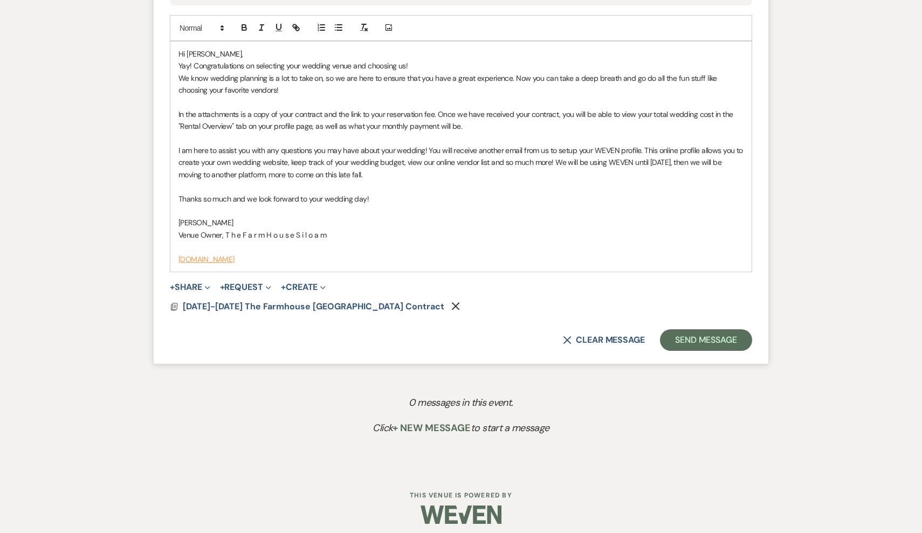
scroll to position [647, 0]
click at [251, 285] on button "+ Request Expand" at bounding box center [245, 288] width 51 height 9
click at [254, 303] on button "Generate Payment Payment" at bounding box center [295, 309] width 151 height 19
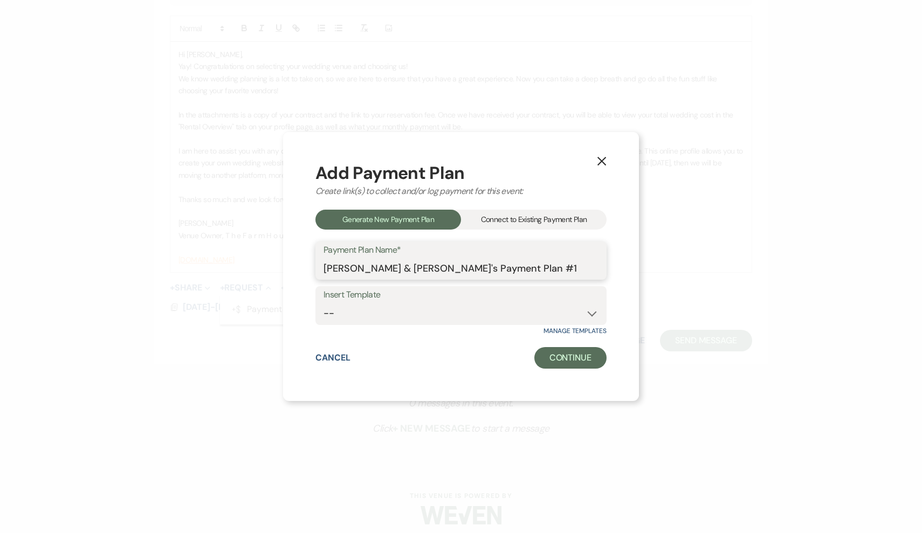
drag, startPoint x: 476, startPoint y: 265, endPoint x: 390, endPoint y: 266, distance: 86.3
click at [390, 266] on input "[PERSON_NAME] & [PERSON_NAME]'s Payment Plan #1" at bounding box center [461, 268] width 275 height 21
type input "[PERSON_NAME] & [PERSON_NAME]'s Reservation Fee"
click at [573, 354] on button "Continue" at bounding box center [571, 358] width 72 height 22
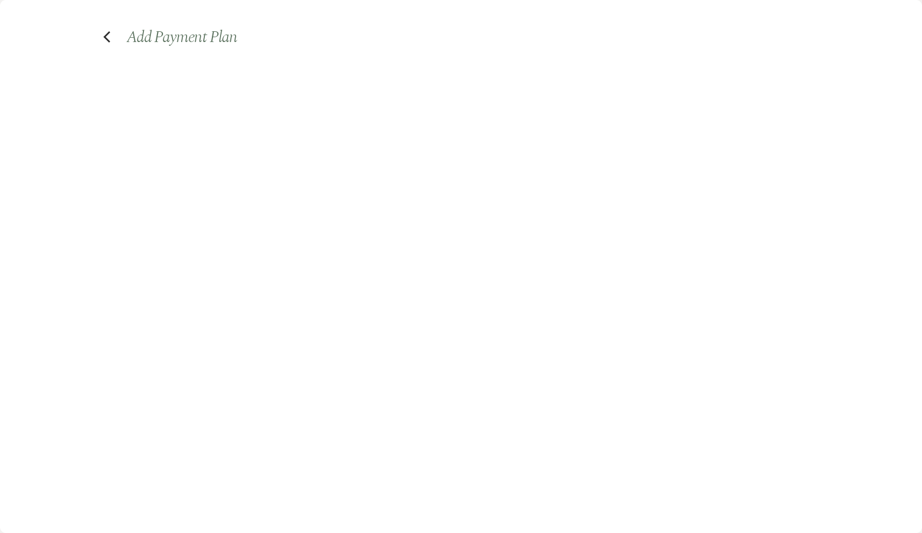
select select "2"
select select "percentage"
select select "false"
select select "client"
select select "weeks"
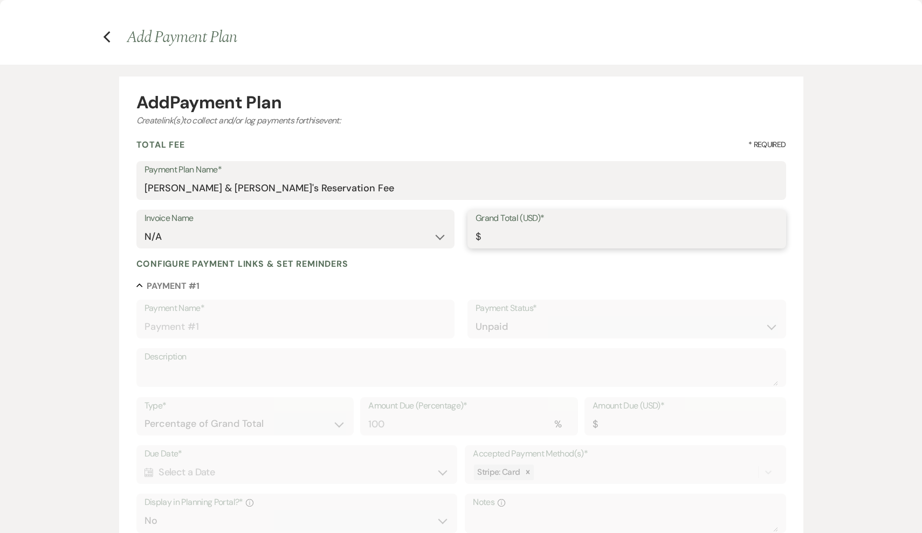
click at [540, 229] on input "Grand Total (USD)*" at bounding box center [627, 237] width 303 height 21
type input "1"
type input "1.00"
type input "10"
type input "10.00"
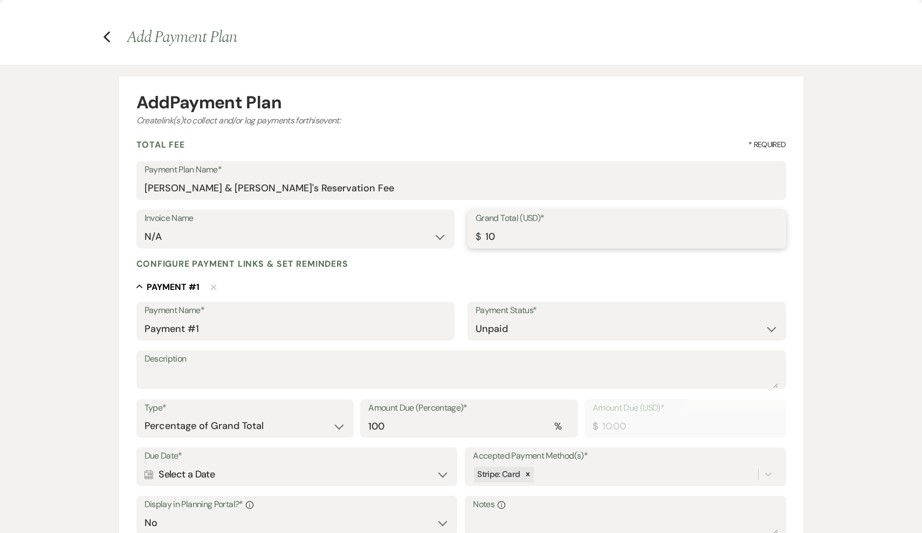
type input "100"
type input "100.00"
type input "1000"
type input "1000.00"
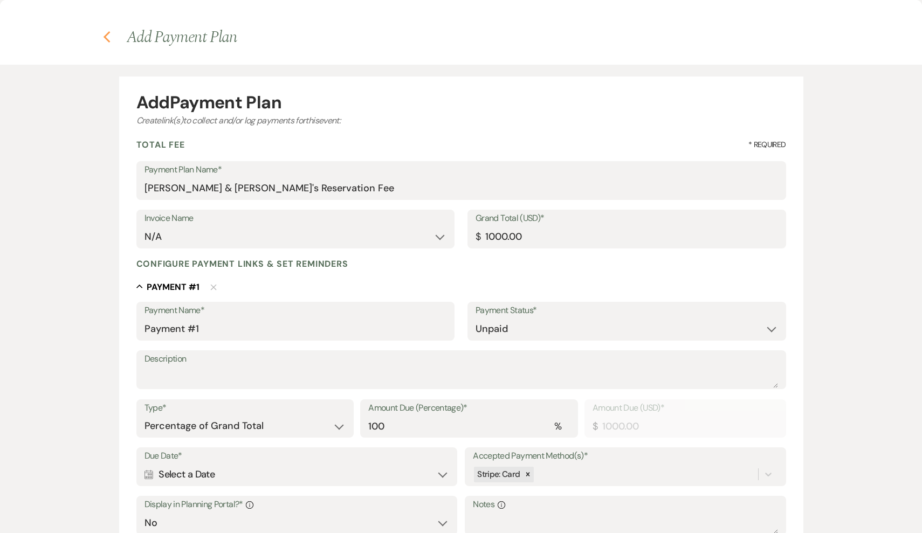
click at [103, 37] on icon "Previous" at bounding box center [107, 37] width 8 height 13
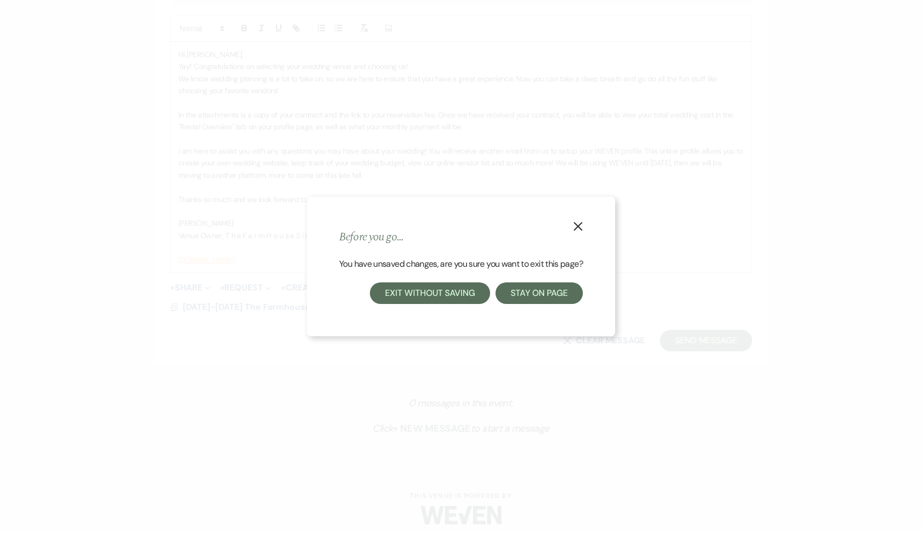
click at [409, 293] on button "Exit without saving" at bounding box center [430, 294] width 120 height 22
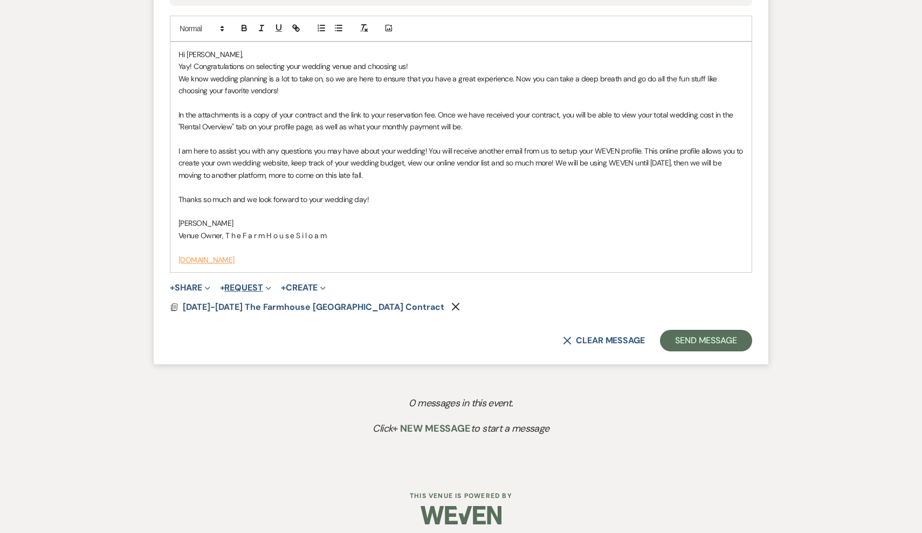
click at [261, 284] on button "+ Request Expand" at bounding box center [245, 288] width 51 height 9
click at [262, 300] on button "Generate Payment Payment" at bounding box center [295, 309] width 151 height 19
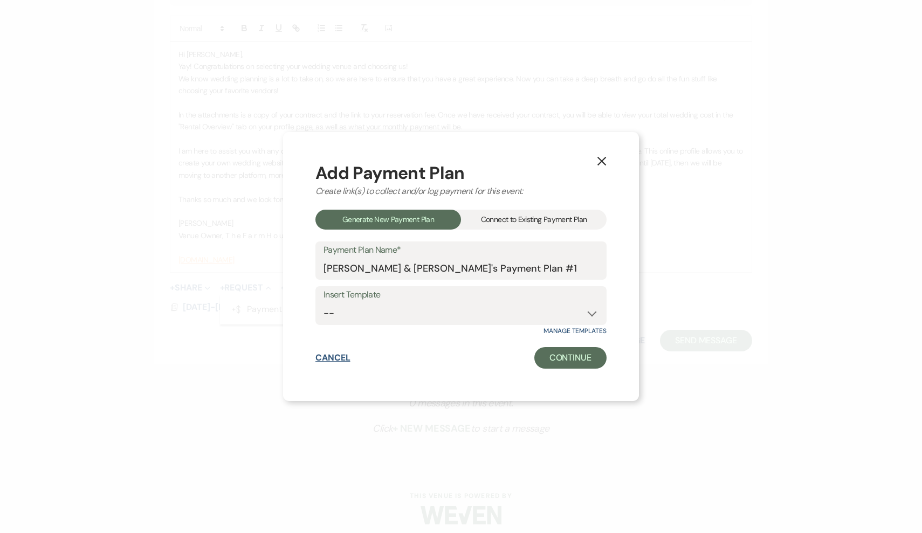
click at [328, 359] on button "Cancel" at bounding box center [333, 358] width 35 height 9
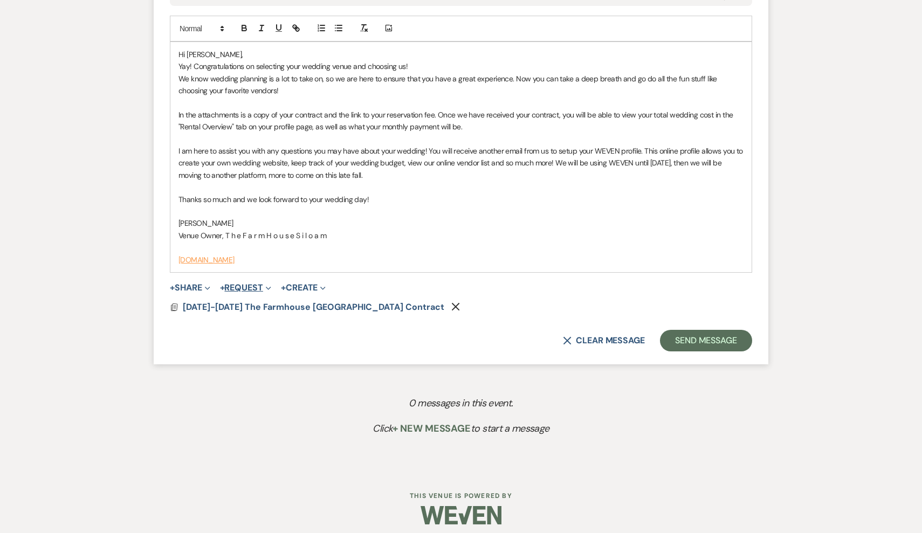
click at [255, 284] on button "+ Request Expand" at bounding box center [245, 288] width 51 height 9
click at [256, 302] on button "Generate Payment Payment" at bounding box center [295, 309] width 151 height 19
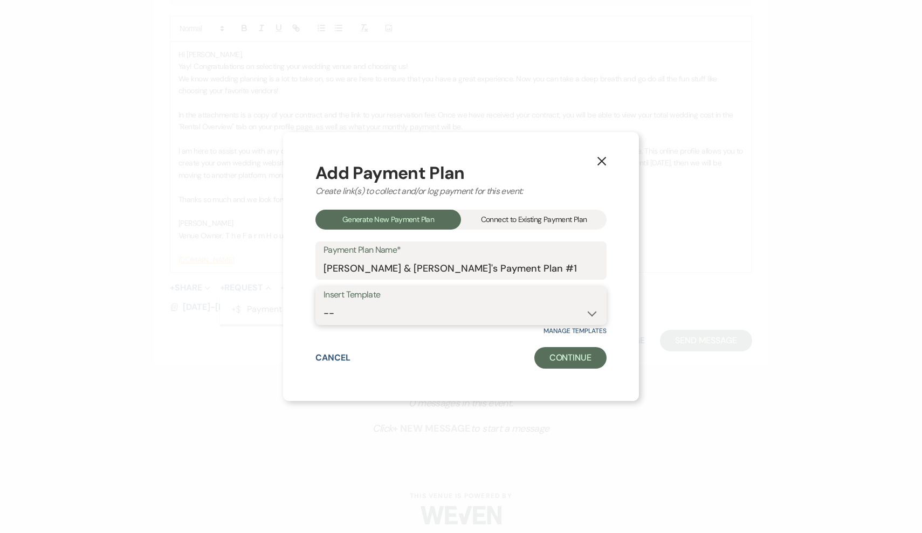
select select "319"
drag, startPoint x: 488, startPoint y: 268, endPoint x: 390, endPoint y: 274, distance: 98.4
click at [390, 274] on input "[PERSON_NAME] & [PERSON_NAME]'s Payment Plan #1" at bounding box center [461, 268] width 275 height 21
type input "[PERSON_NAME] & [PERSON_NAME]'s Reservation Fee"
click at [584, 362] on button "Continue" at bounding box center [571, 358] width 72 height 22
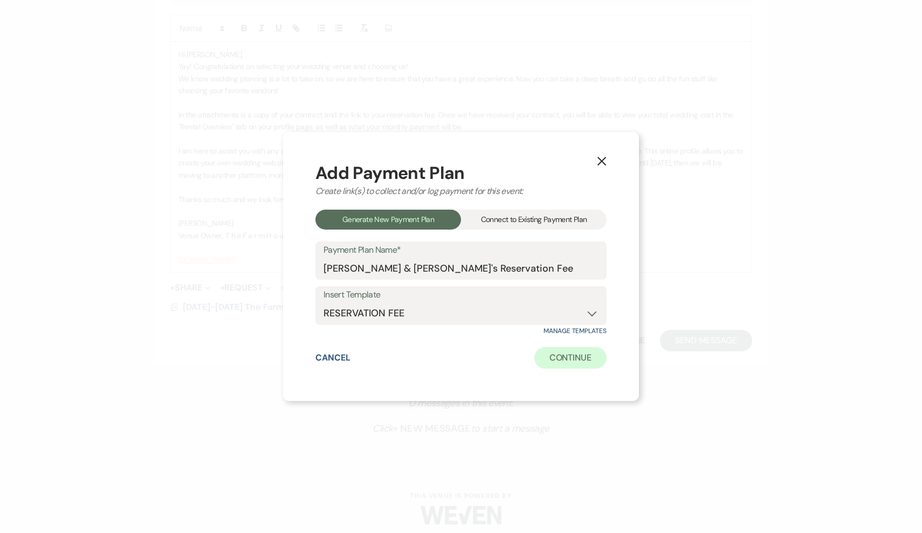
select select "2"
select select "flat"
select select "true"
select select "client"
select select "weeks"
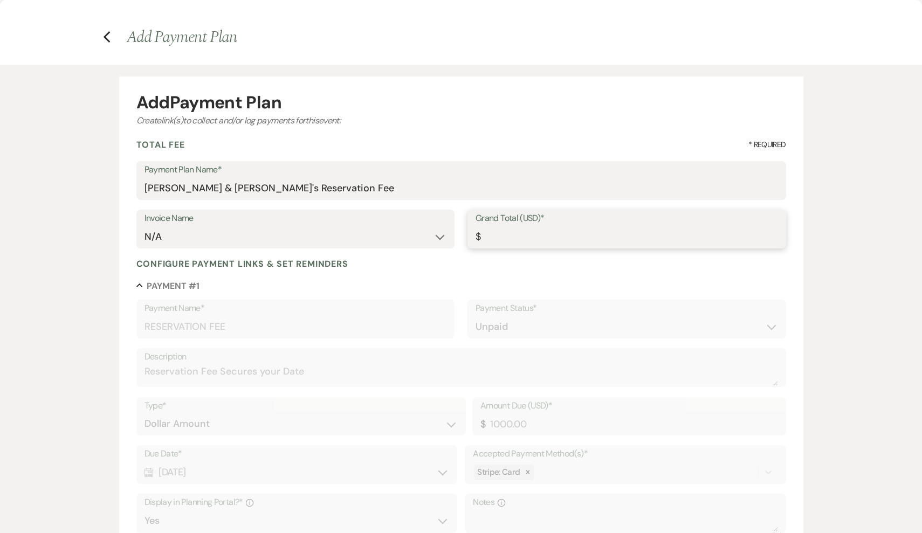
click at [499, 238] on input "Grand Total (USD)*" at bounding box center [627, 237] width 303 height 21
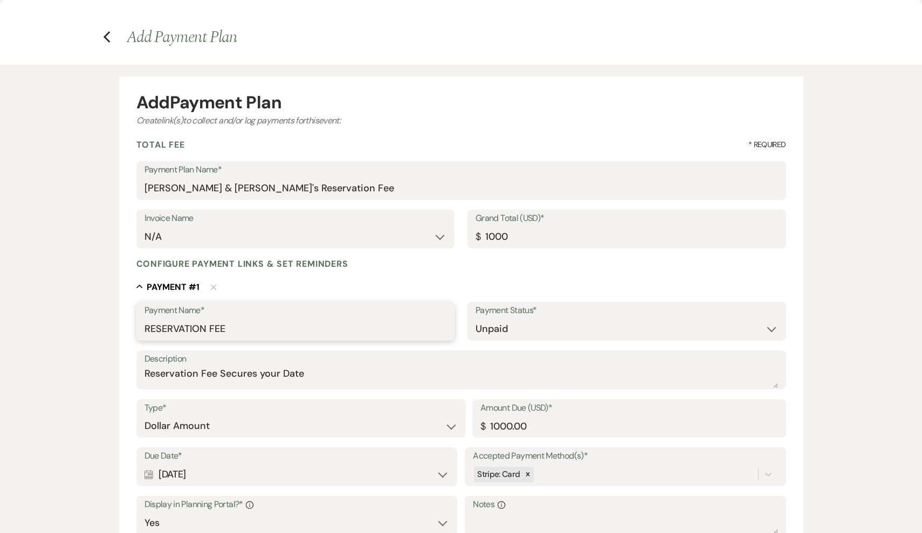
type input "1000.00"
click at [268, 327] on input "RESERVATION FEE" at bounding box center [296, 329] width 303 height 21
type input "RESERVATION FEE"
click at [321, 367] on textarea "Reservation Fee Secures your Date" at bounding box center [462, 378] width 634 height 22
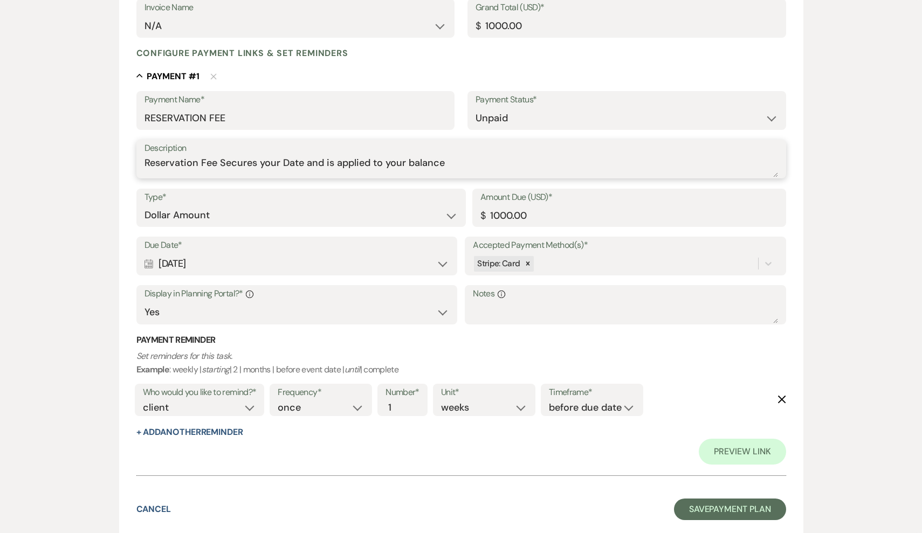
scroll to position [210, 0]
type textarea "Reservation Fee Secures your Date and is applied to your balance"
click at [747, 510] on button "Save Payment Plan" at bounding box center [730, 510] width 112 height 22
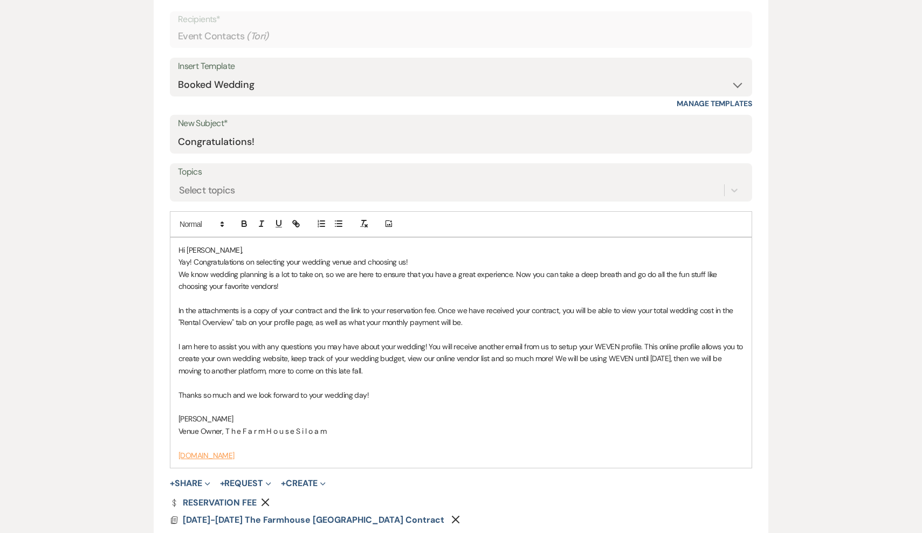
scroll to position [450, 0]
click at [458, 373] on p "I am here to assist you with any questions you may have about your wedding! You…" at bounding box center [461, 360] width 565 height 36
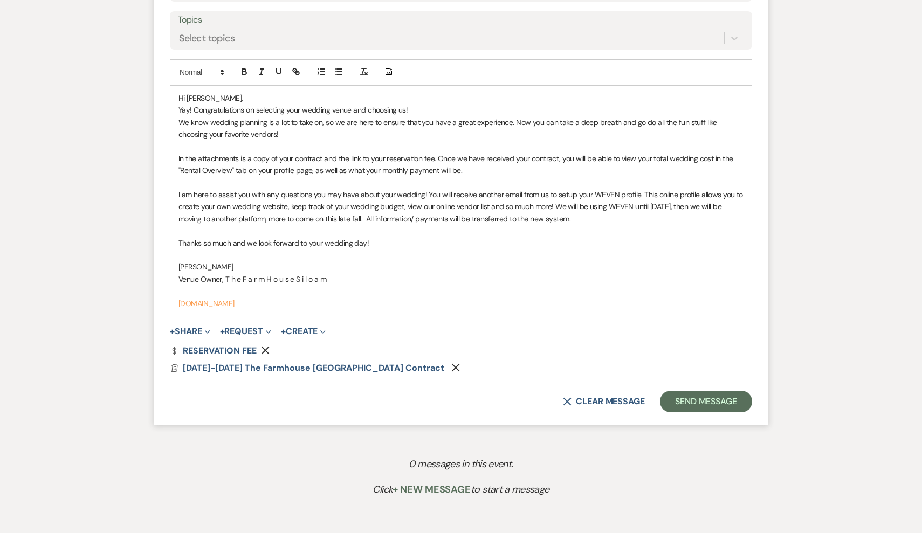
scroll to position [604, 0]
click at [710, 391] on button "Send Message" at bounding box center [706, 402] width 92 height 22
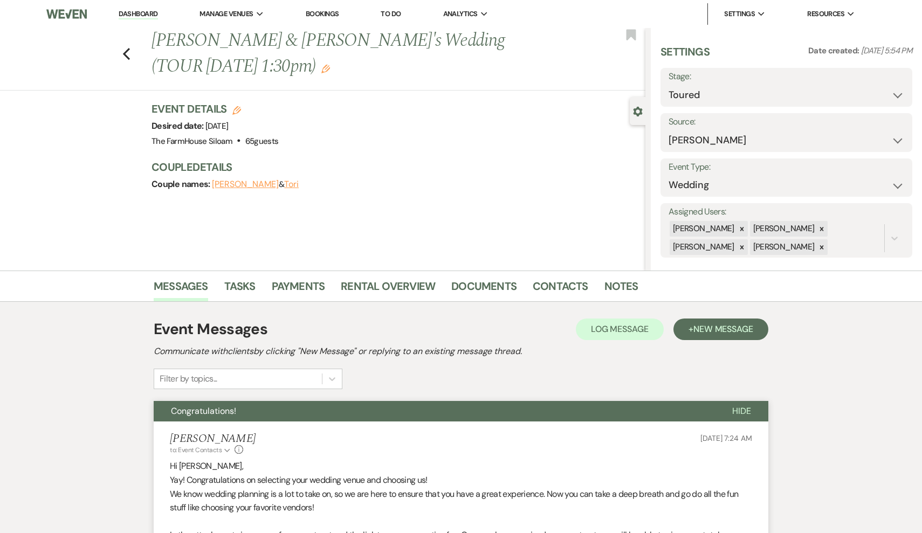
scroll to position [0, 0]
select select "6"
click at [886, 86] on button "Save" at bounding box center [885, 88] width 53 height 22
click at [125, 48] on use "button" at bounding box center [126, 54] width 7 height 12
select select "6"
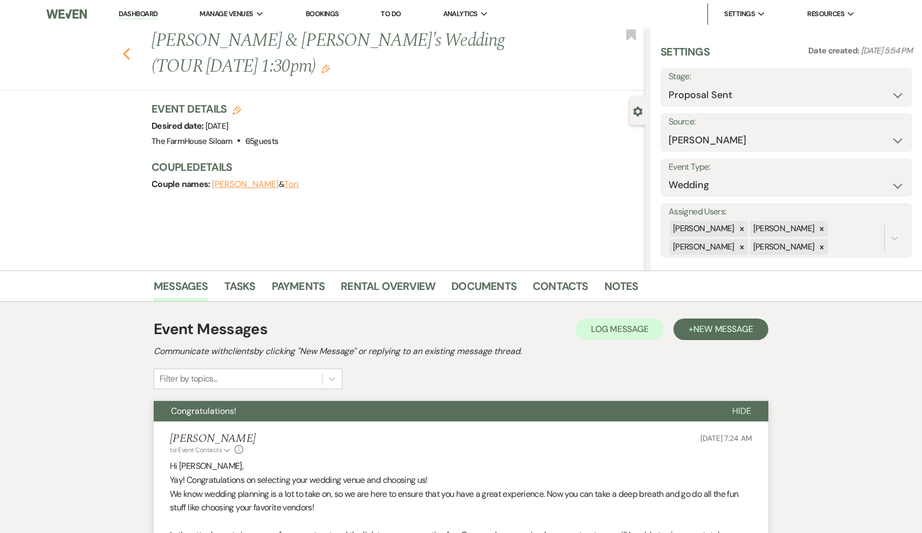
select select "5"
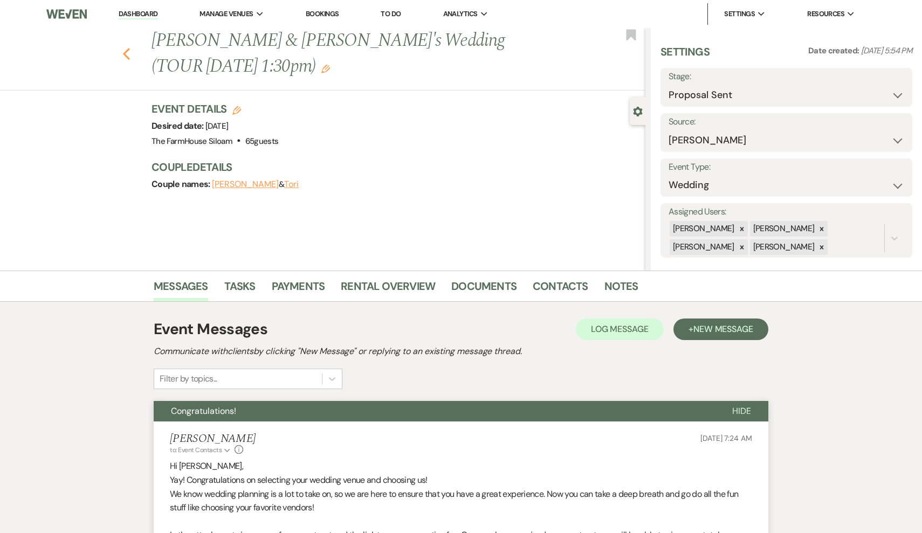
select select "5"
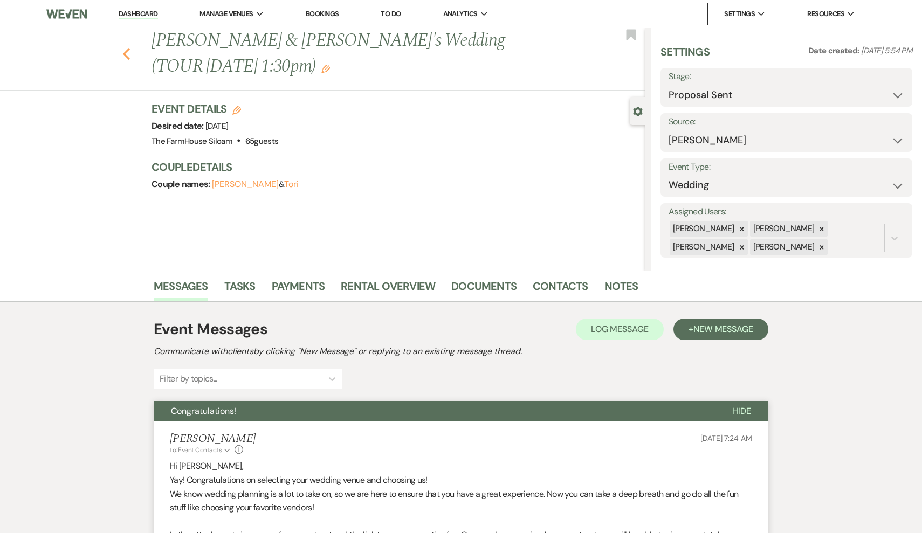
select select "5"
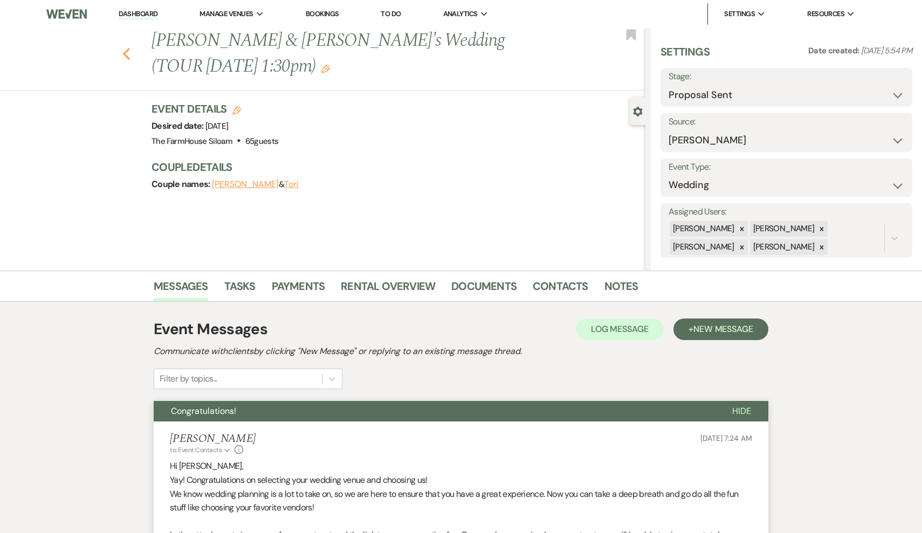
select select "5"
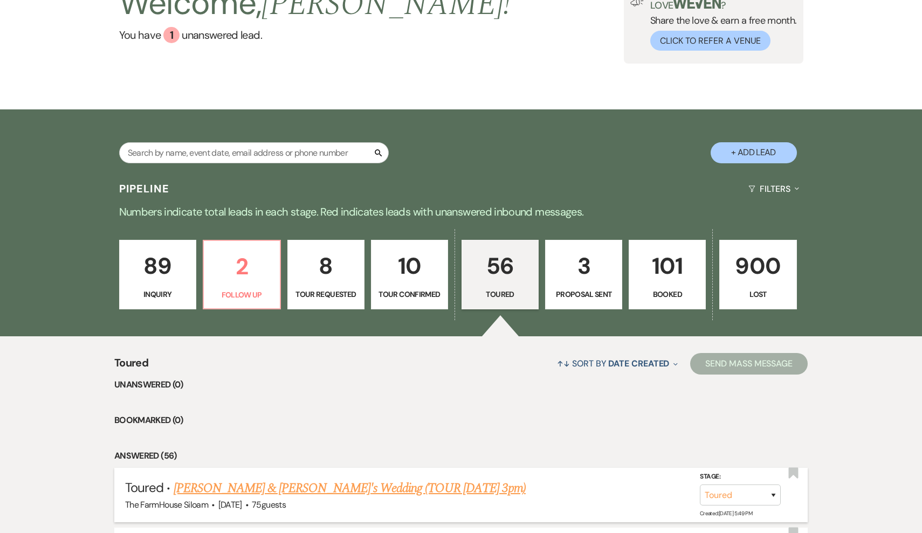
scroll to position [95, 0]
